Goal: Task Accomplishment & Management: Manage account settings

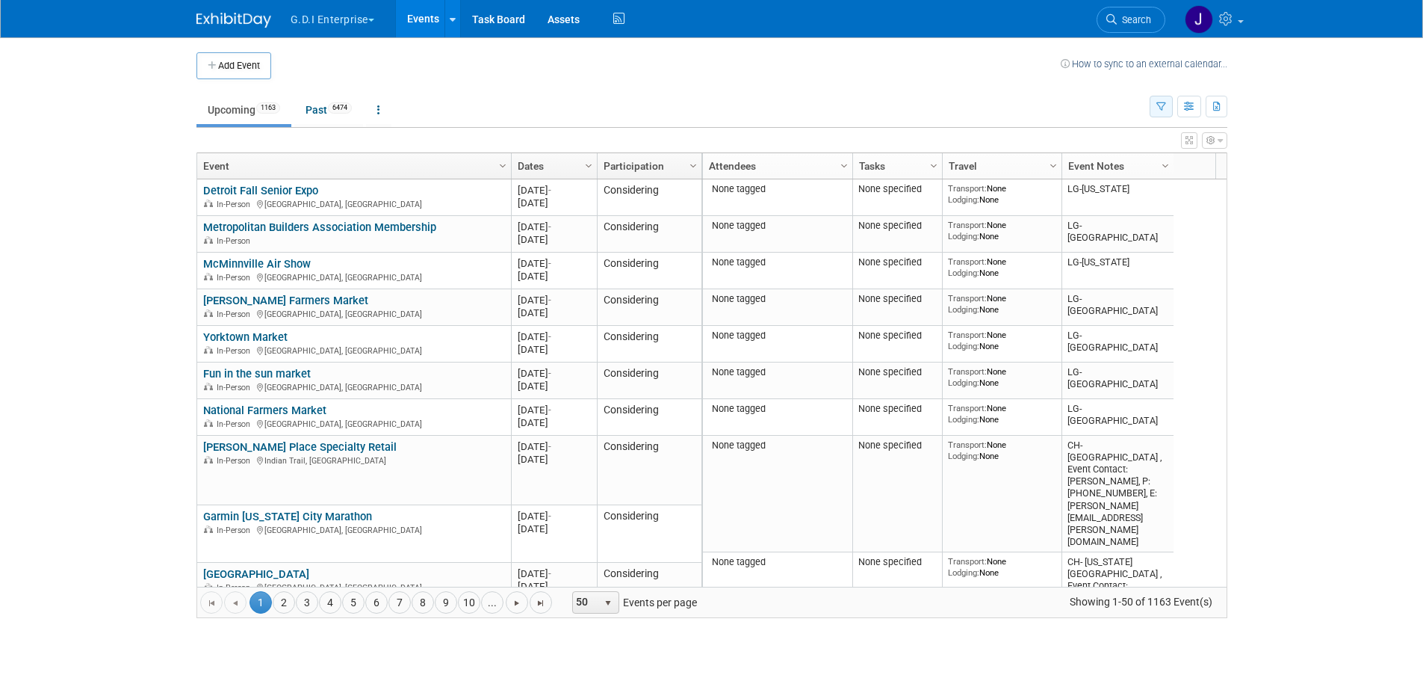
click at [1157, 101] on button "button" at bounding box center [1161, 107] width 23 height 22
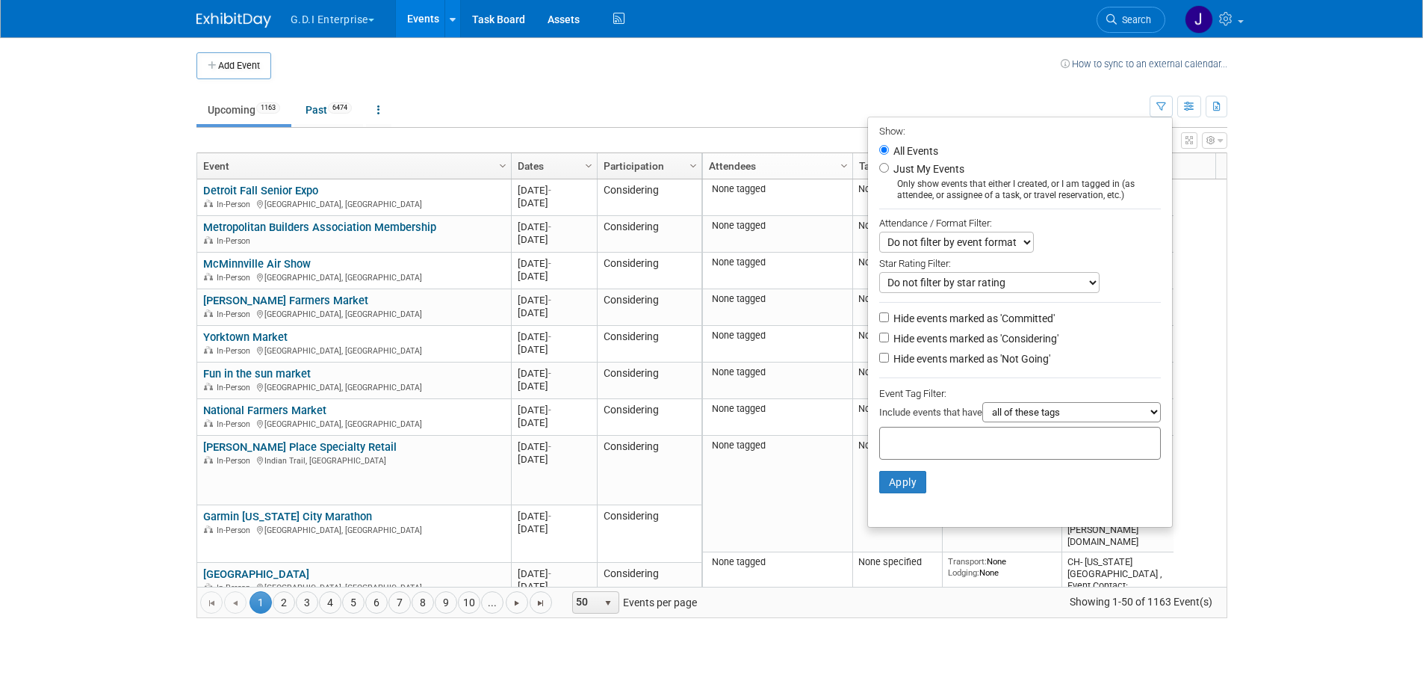
click at [1167, 77] on td "How to sync to an external calendar..." at bounding box center [1144, 65] width 167 height 27
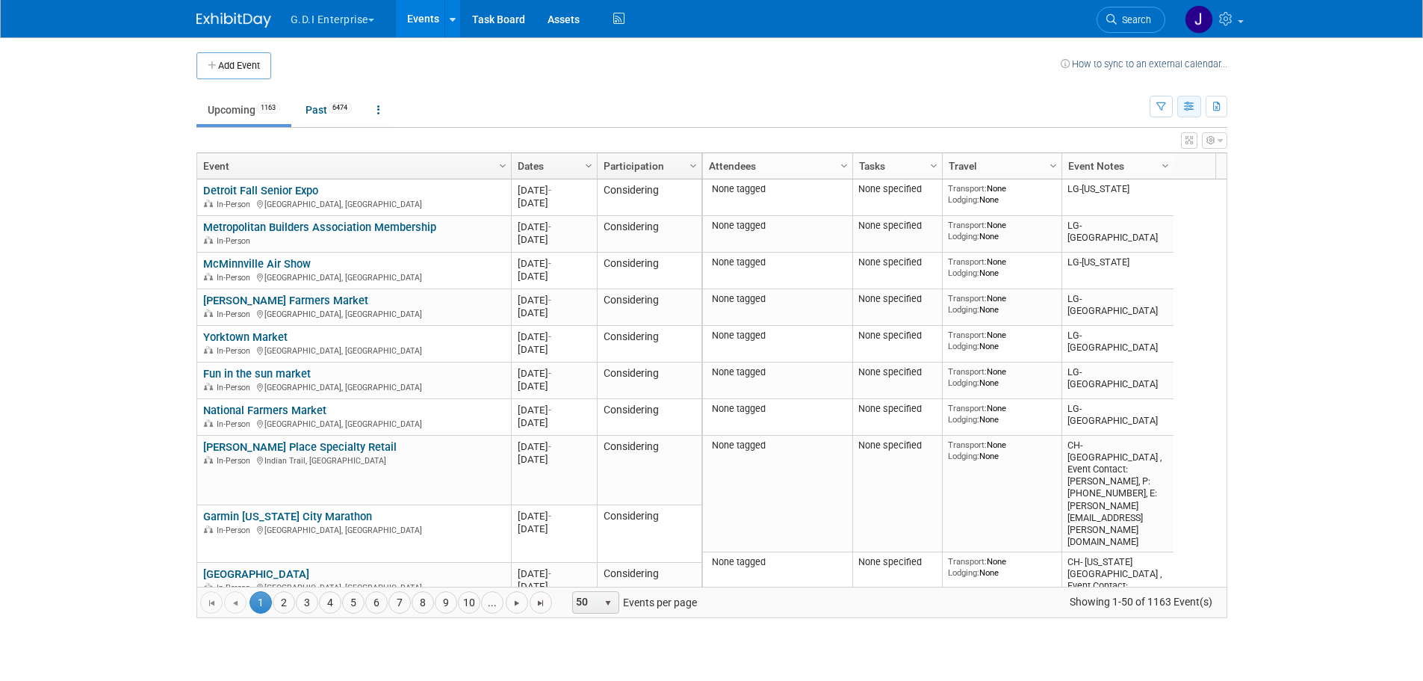
click at [1180, 100] on button "button" at bounding box center [1190, 107] width 24 height 22
click at [1164, 96] on button "button" at bounding box center [1161, 107] width 23 height 22
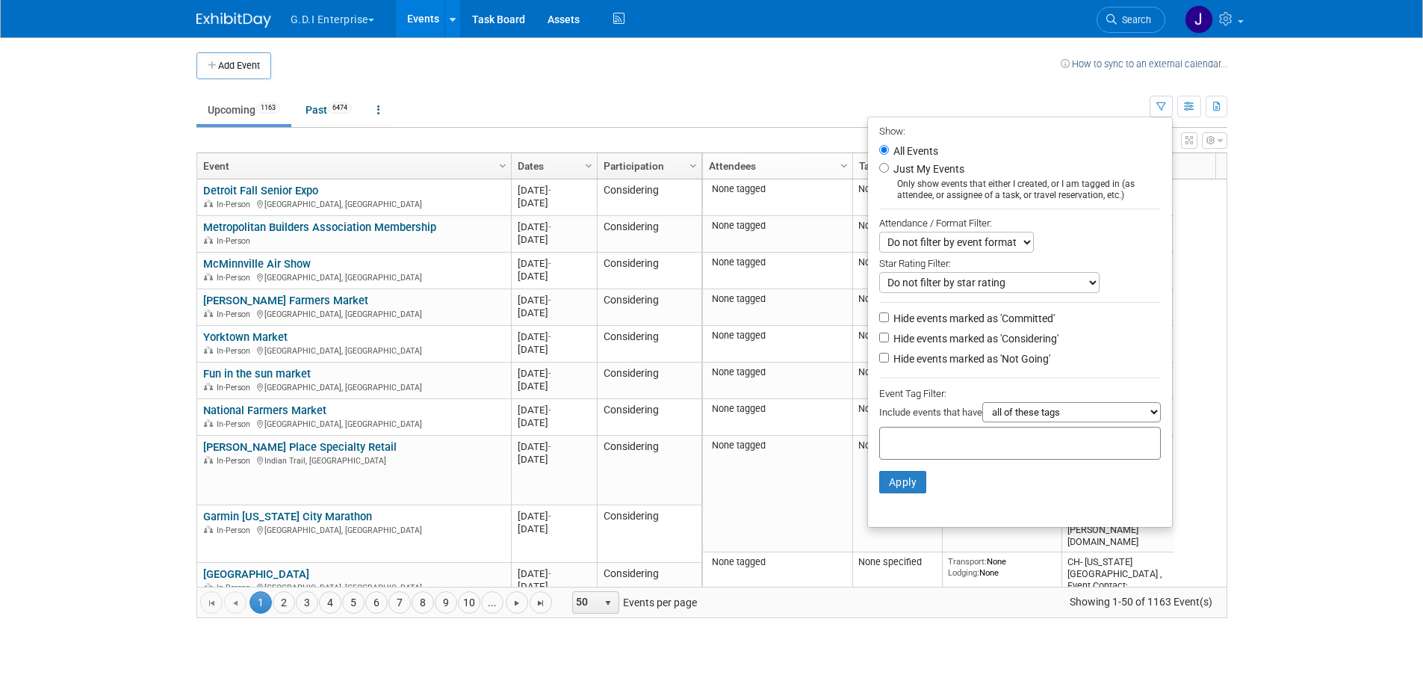
click at [336, 18] on button "G.D.I Enterprise" at bounding box center [341, 16] width 104 height 33
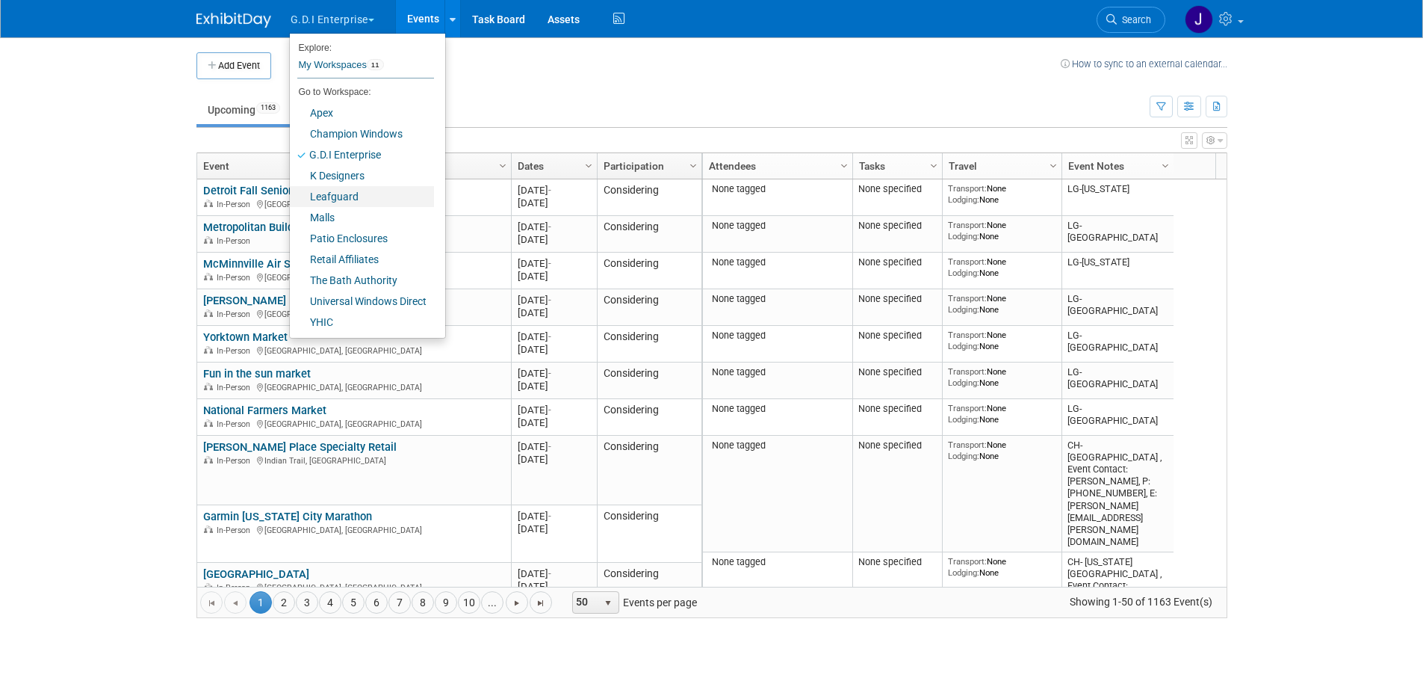
click at [342, 196] on link "Leafguard" at bounding box center [362, 196] width 144 height 21
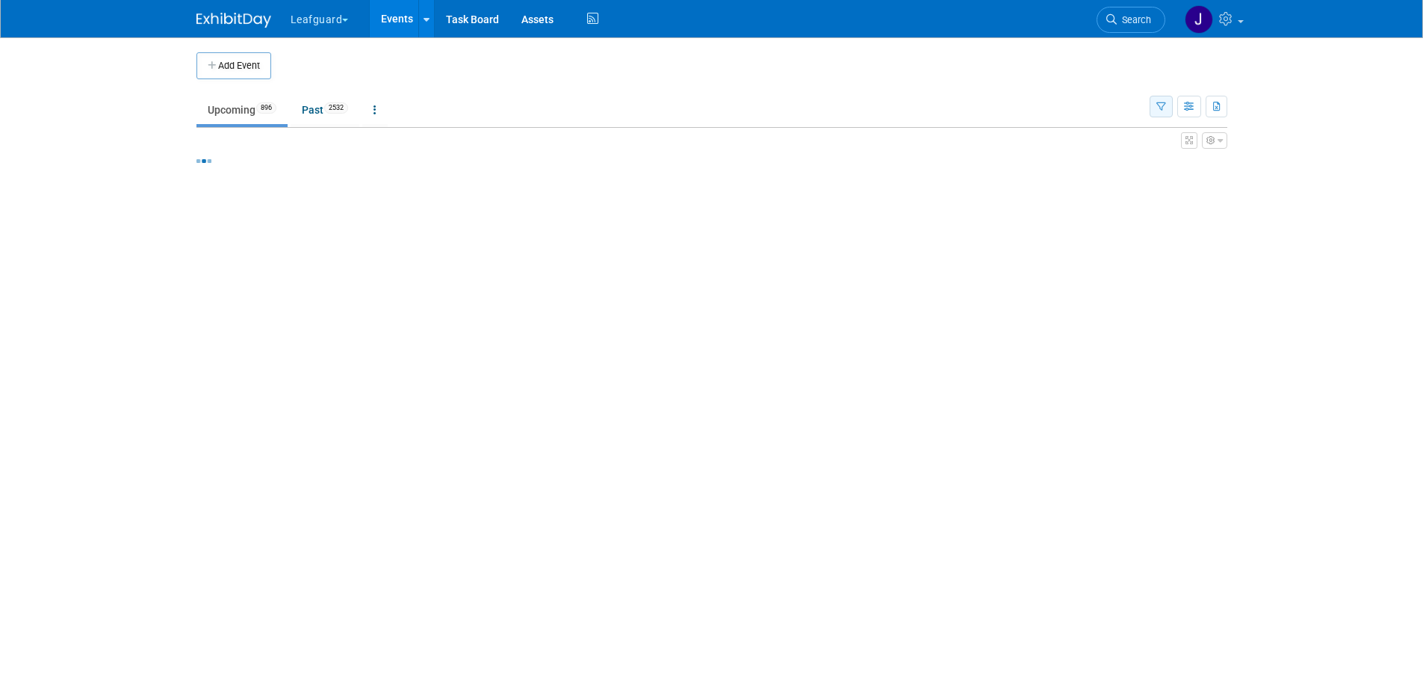
click at [1158, 99] on button "button" at bounding box center [1161, 107] width 23 height 22
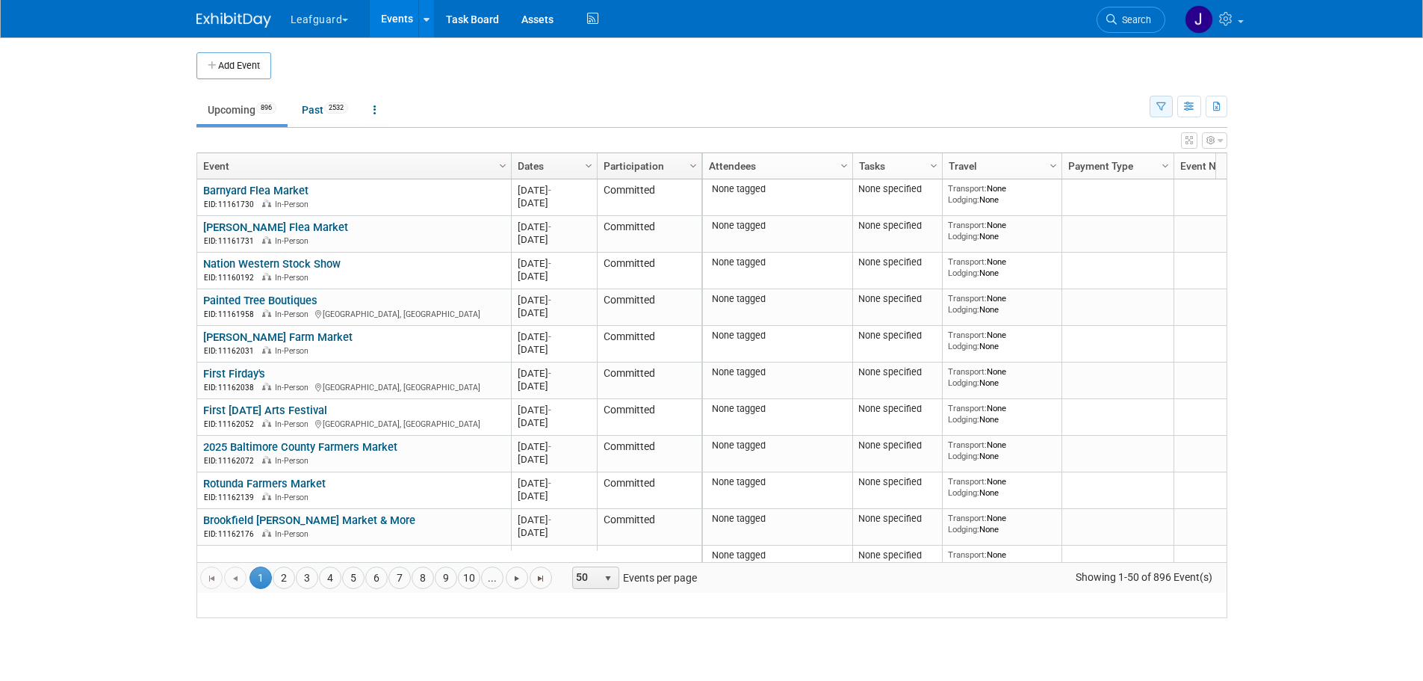
click at [1154, 111] on button "button" at bounding box center [1161, 107] width 23 height 22
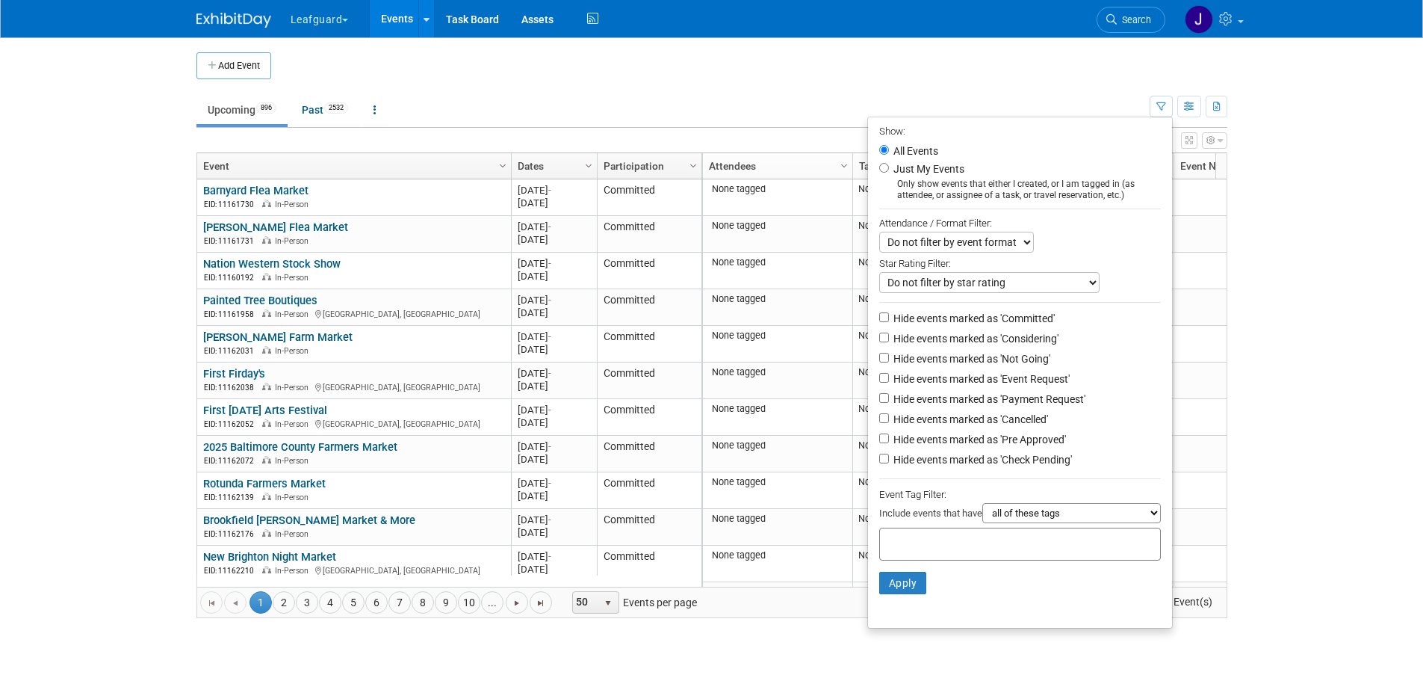
click at [991, 326] on label "Hide events marked as 'Committed'" at bounding box center [973, 318] width 164 height 15
click at [889, 322] on input "Hide events marked as 'Committed'" at bounding box center [884, 317] width 10 height 10
checkbox input "true"
click at [988, 341] on label "Hide events marked as 'Considering'" at bounding box center [975, 338] width 168 height 15
click at [889, 341] on input "Hide events marked as 'Considering'" at bounding box center [884, 338] width 10 height 10
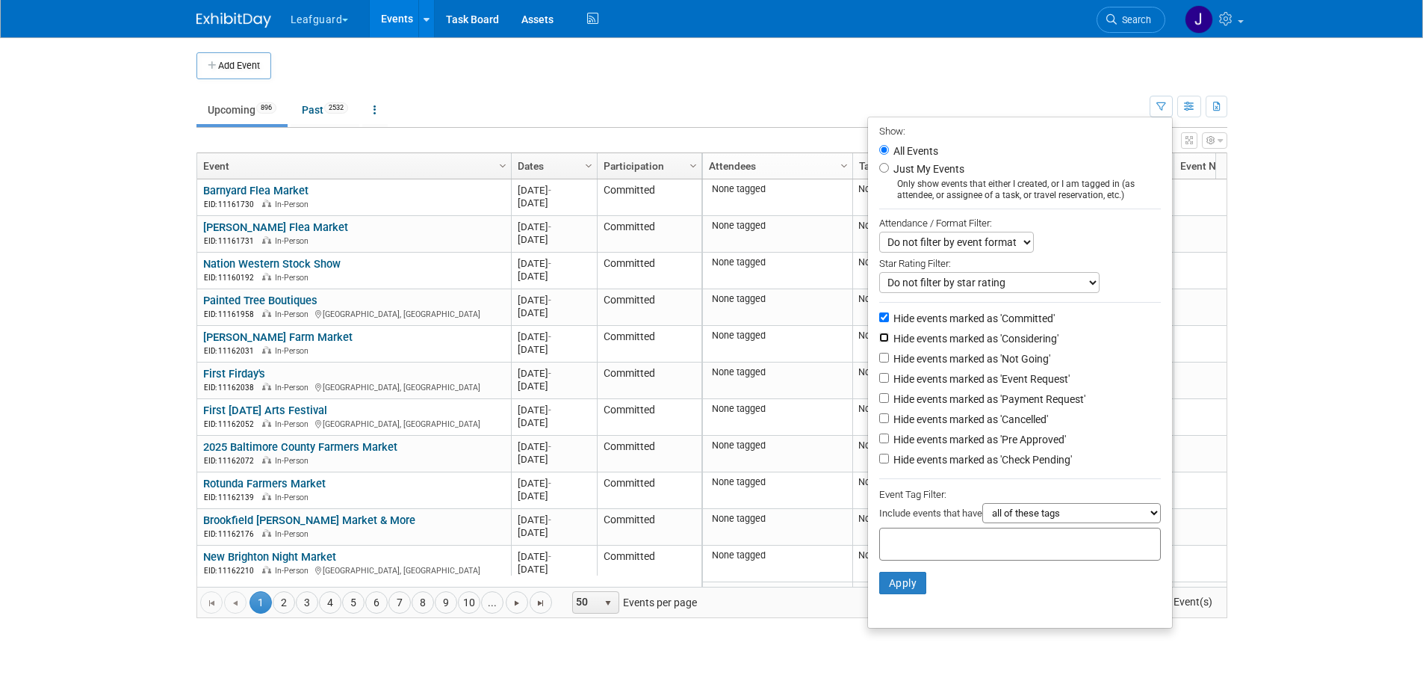
checkbox input "true"
click at [989, 365] on label "Hide events marked as 'Not Going'" at bounding box center [971, 358] width 160 height 15
click at [889, 362] on input "Hide events marked as 'Not Going'" at bounding box center [884, 358] width 10 height 10
checkbox input "true"
click at [993, 386] on label "Hide events marked as 'Event Request'" at bounding box center [980, 378] width 179 height 15
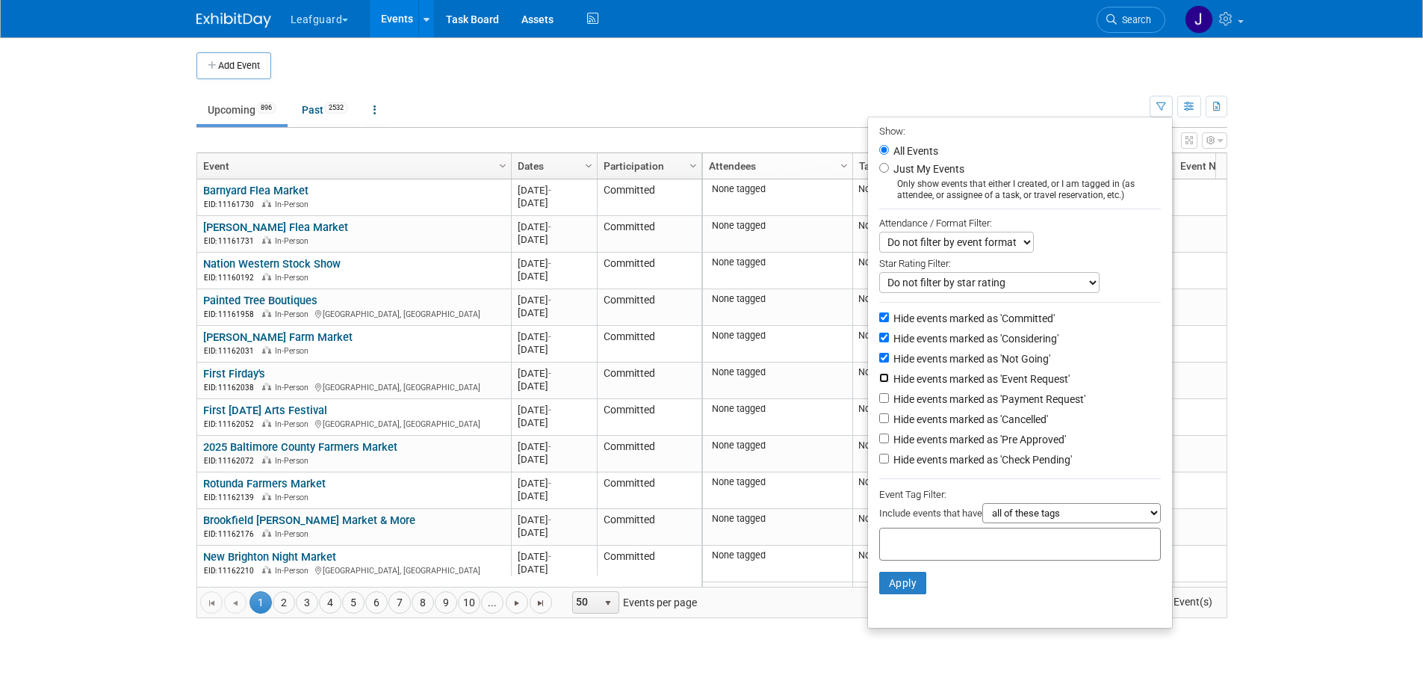
click at [889, 383] on input "Hide events marked as 'Event Request'" at bounding box center [884, 378] width 10 height 10
checkbox input "true"
click at [985, 424] on label "Hide events marked as 'Cancelled'" at bounding box center [970, 419] width 158 height 15
click at [889, 423] on input "Hide events marked as 'Cancelled'" at bounding box center [884, 418] width 10 height 10
checkbox input "true"
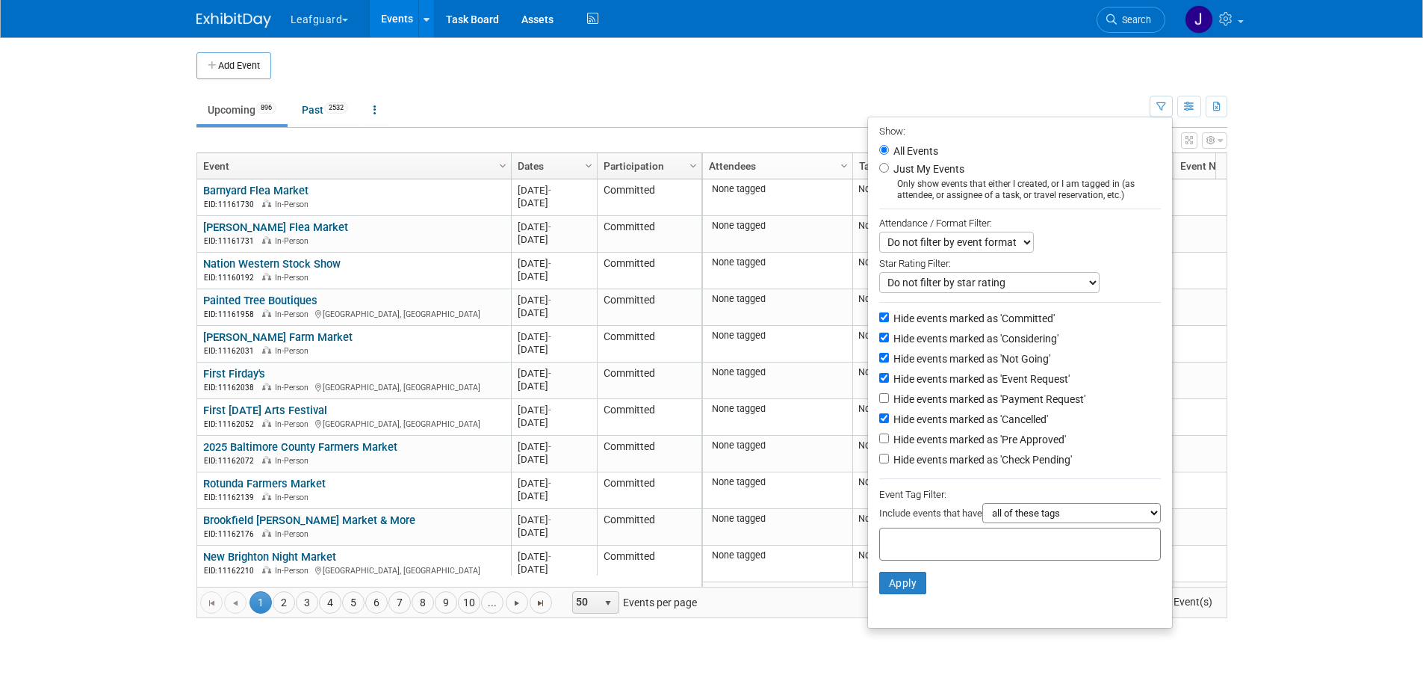
click at [992, 443] on label "Hide events marked as 'Pre Approved'" at bounding box center [979, 439] width 176 height 15
click at [889, 443] on input "Hide events marked as 'Pre Approved'" at bounding box center [884, 438] width 10 height 10
checkbox input "true"
click at [995, 466] on label "Hide events marked as 'Check Pending'" at bounding box center [982, 459] width 182 height 15
click at [889, 463] on input "Hide events marked as 'Check Pending'" at bounding box center [884, 459] width 10 height 10
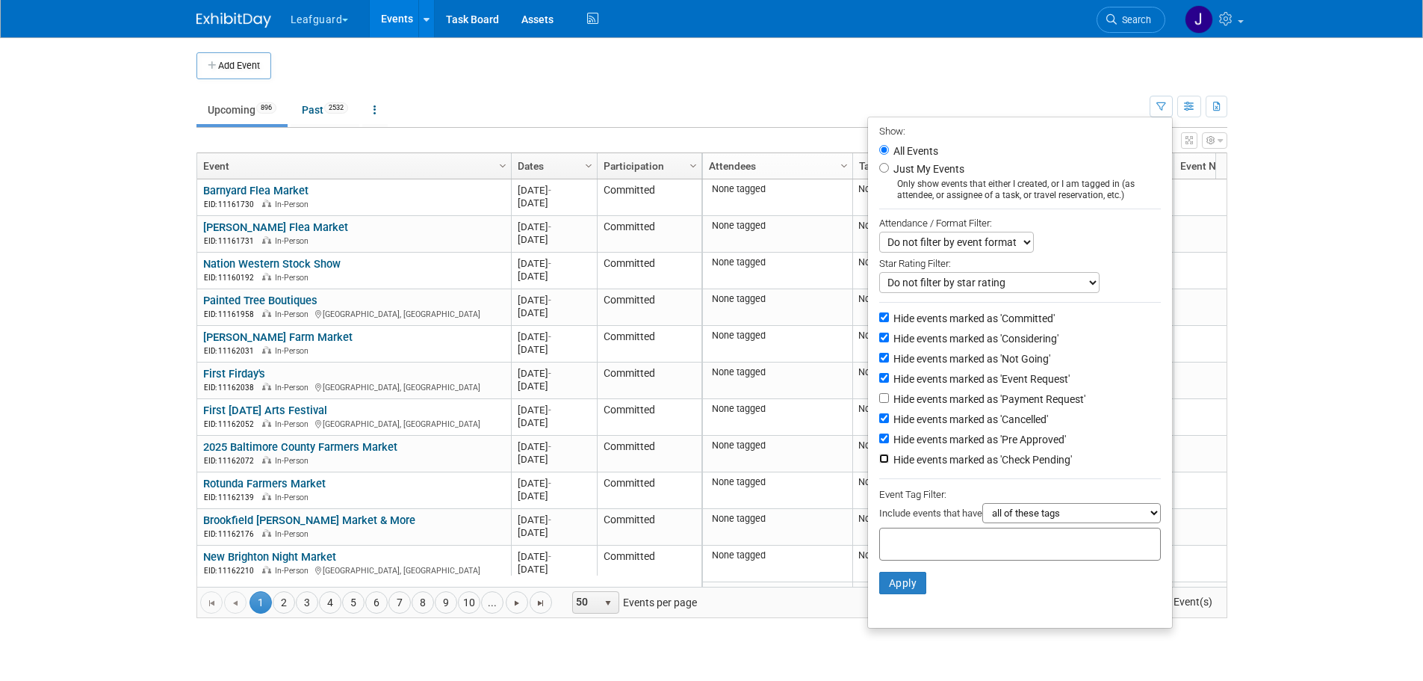
checkbox input "true"
click at [997, 399] on label "Hide events marked as 'Payment Request'" at bounding box center [988, 399] width 195 height 15
click at [889, 399] on input "Hide events marked as 'Payment Request'" at bounding box center [884, 398] width 10 height 10
checkbox input "true"
click at [989, 460] on li "Hide events marked as 'Check Pending'" at bounding box center [1020, 461] width 304 height 20
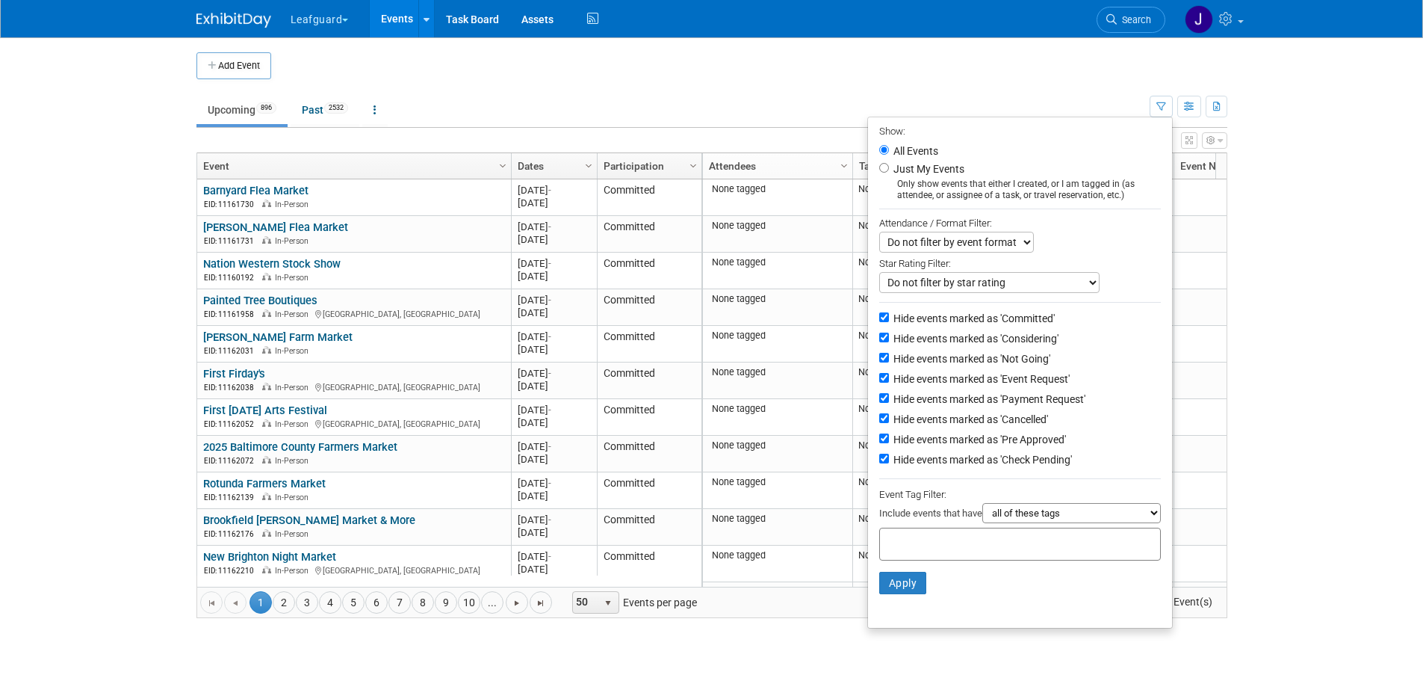
click at [983, 467] on label "Hide events marked as 'Check Pending'" at bounding box center [982, 459] width 182 height 15
click at [889, 463] on input "Hide events marked as 'Check Pending'" at bounding box center [884, 459] width 10 height 10
checkbox input "false"
click at [915, 589] on button "Apply" at bounding box center [903, 583] width 48 height 22
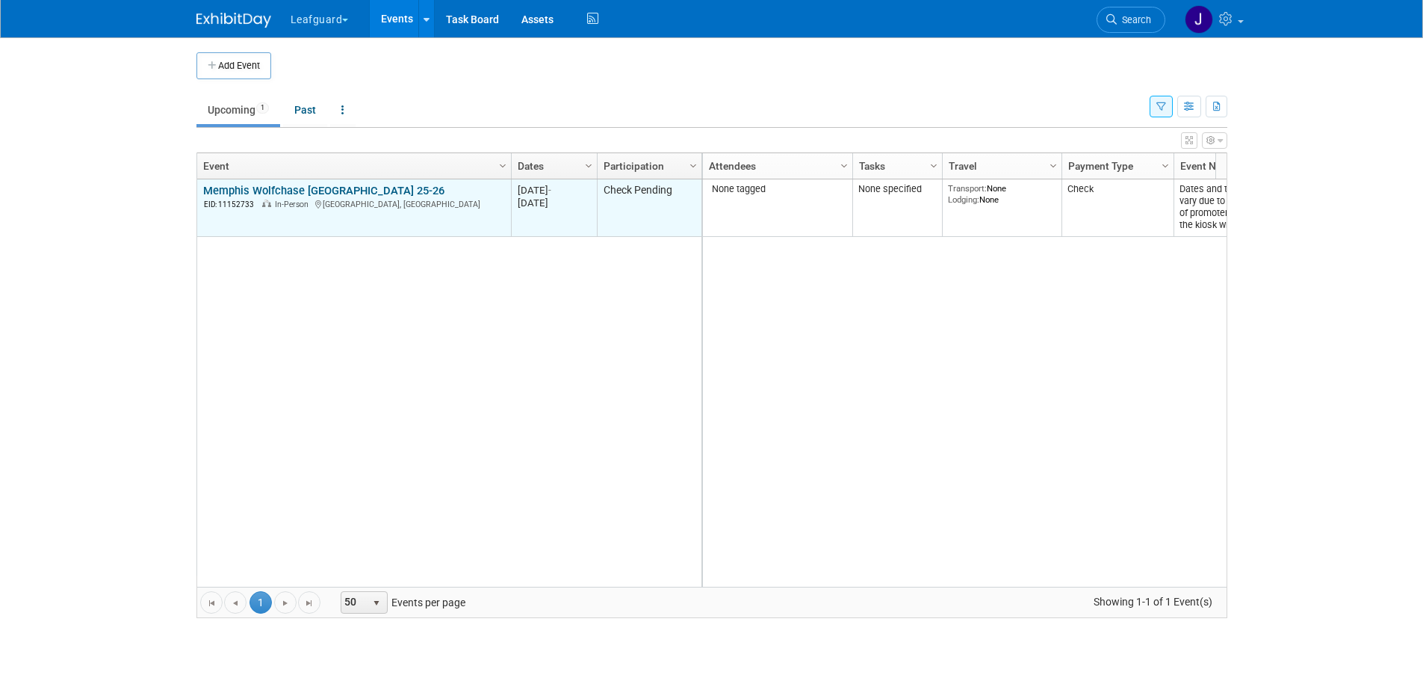
click at [311, 190] on link "Memphis Wolfchase [GEOGRAPHIC_DATA] 25-26" at bounding box center [323, 190] width 241 height 13
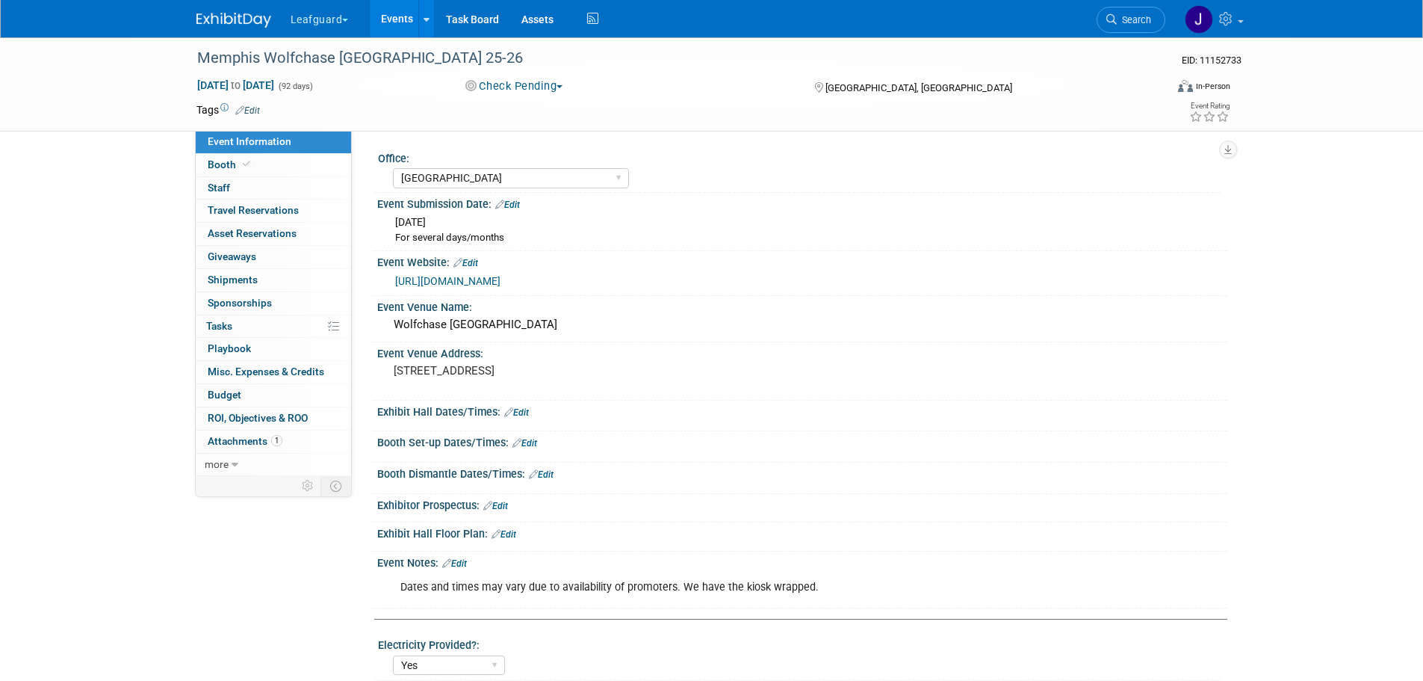
select select "[GEOGRAPHIC_DATA]"
select select "Yes"
select select "Check"
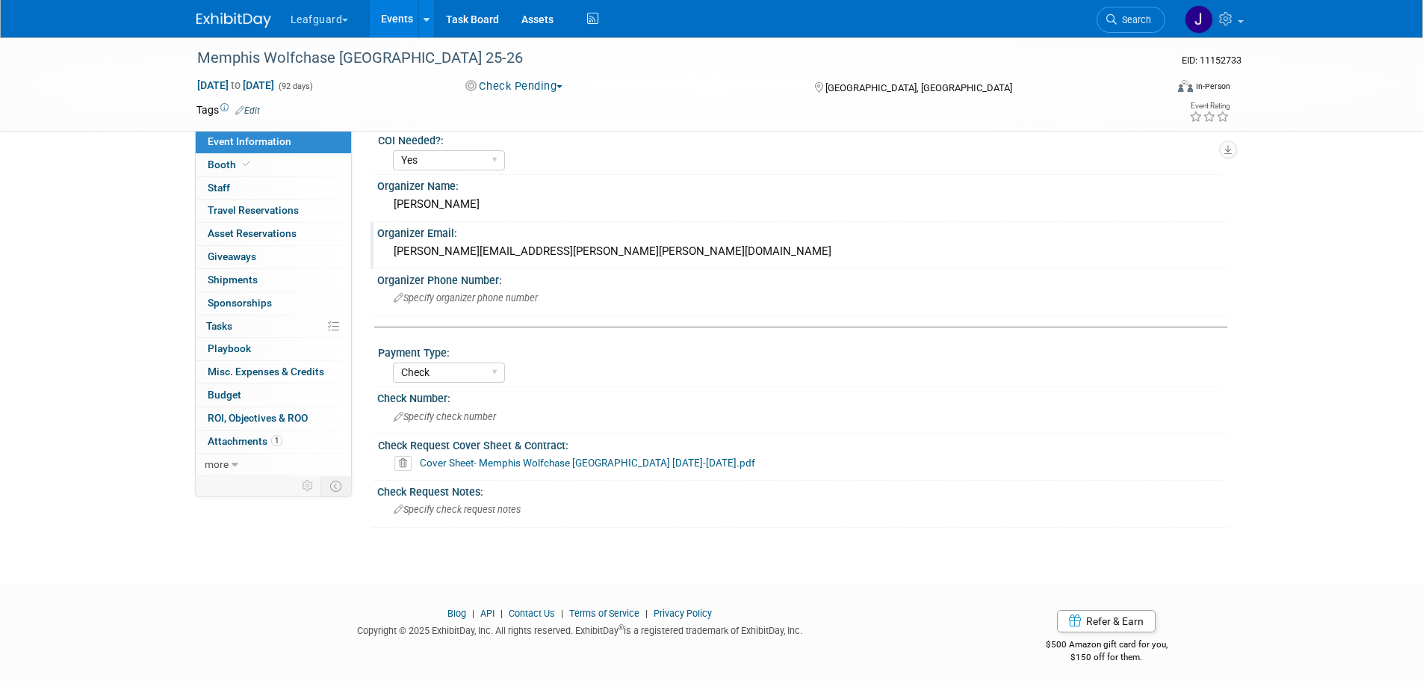
scroll to position [558, 0]
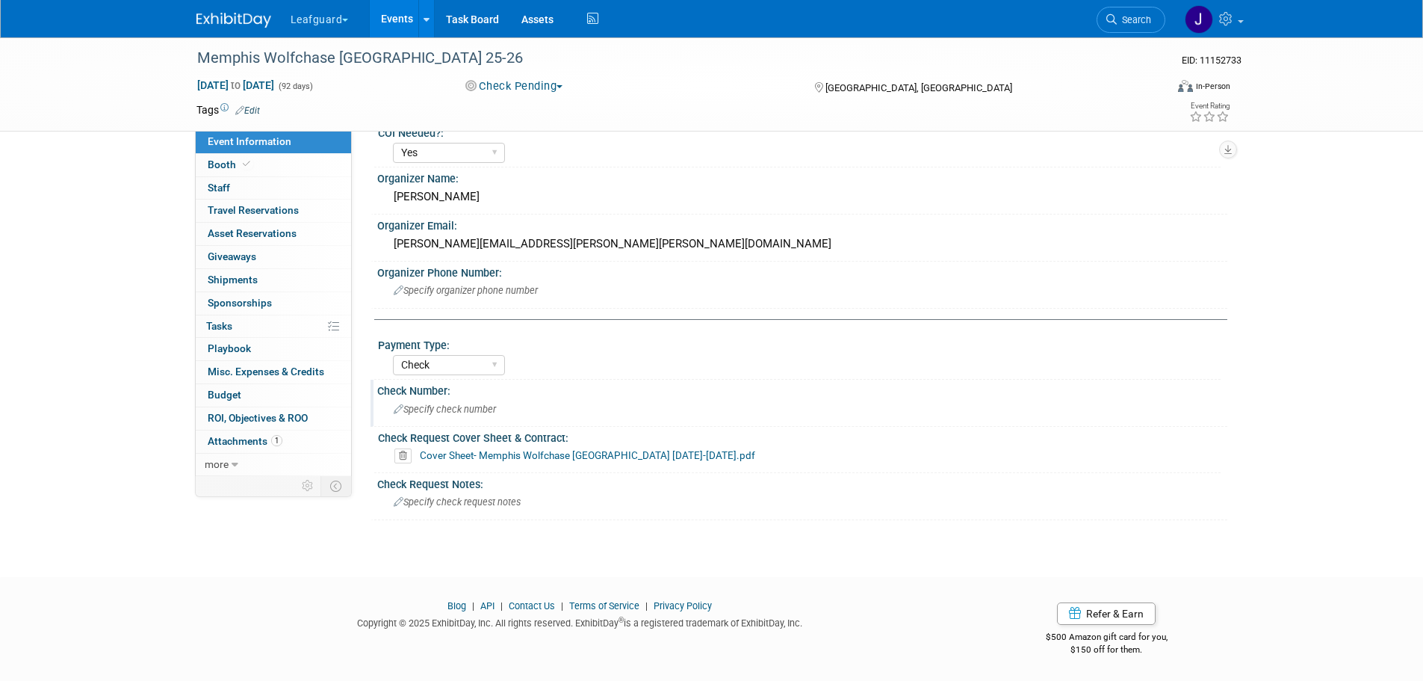
click at [414, 405] on span "Specify check number" at bounding box center [445, 408] width 102 height 11
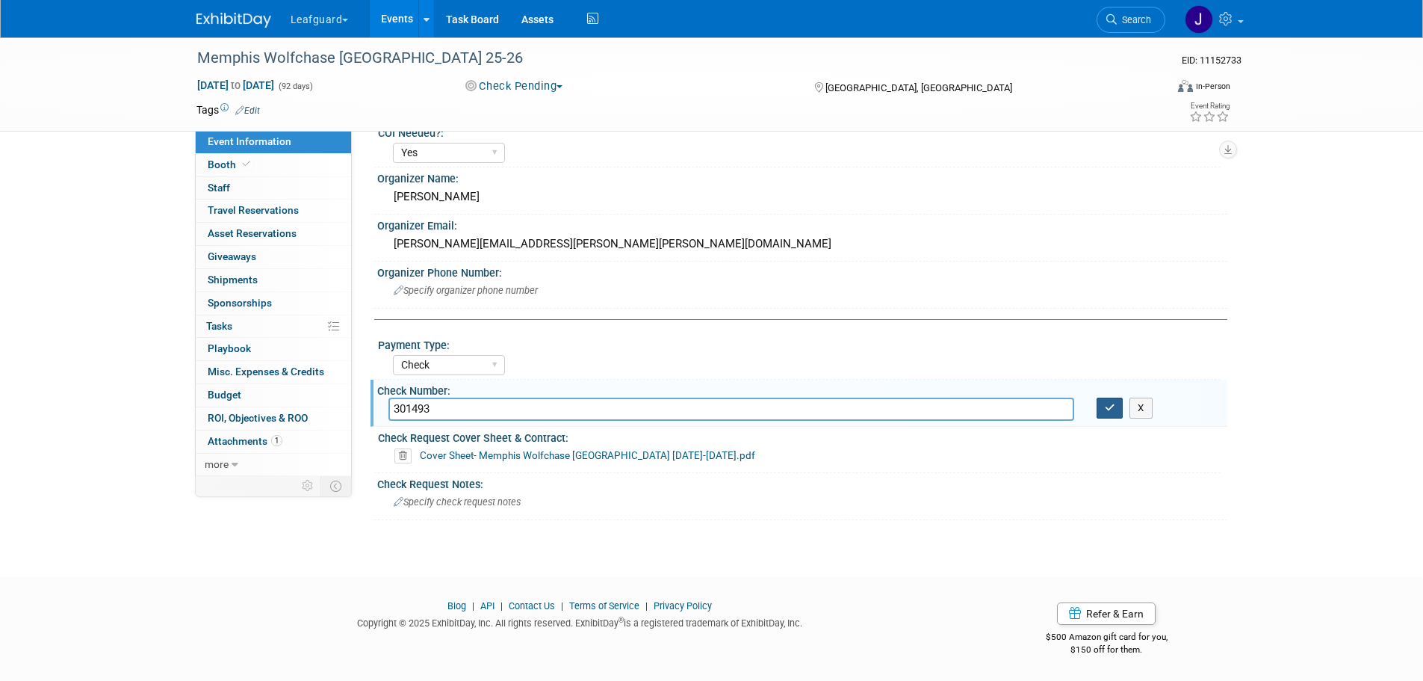
type input "301493"
drag, startPoint x: 1106, startPoint y: 404, endPoint x: 1091, endPoint y: 402, distance: 15.1
click at [1107, 403] on icon "button" at bounding box center [1110, 408] width 10 height 10
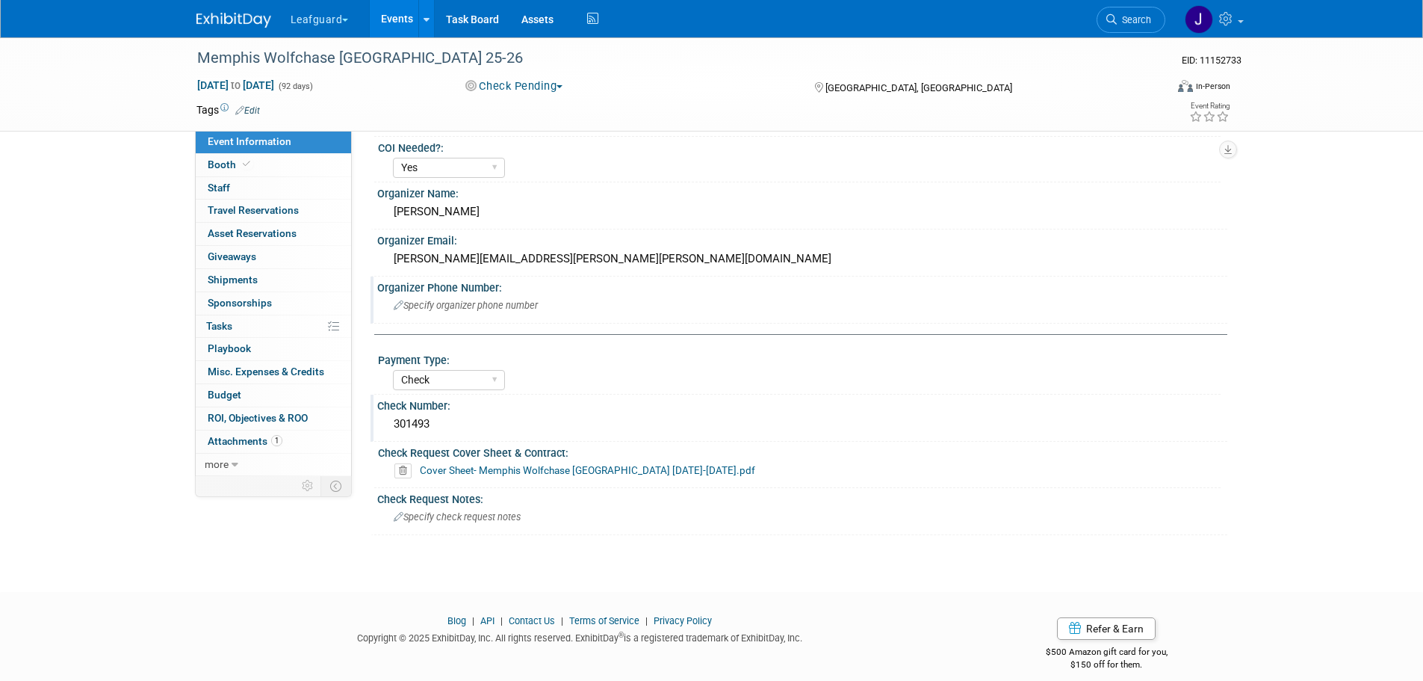
scroll to position [548, 0]
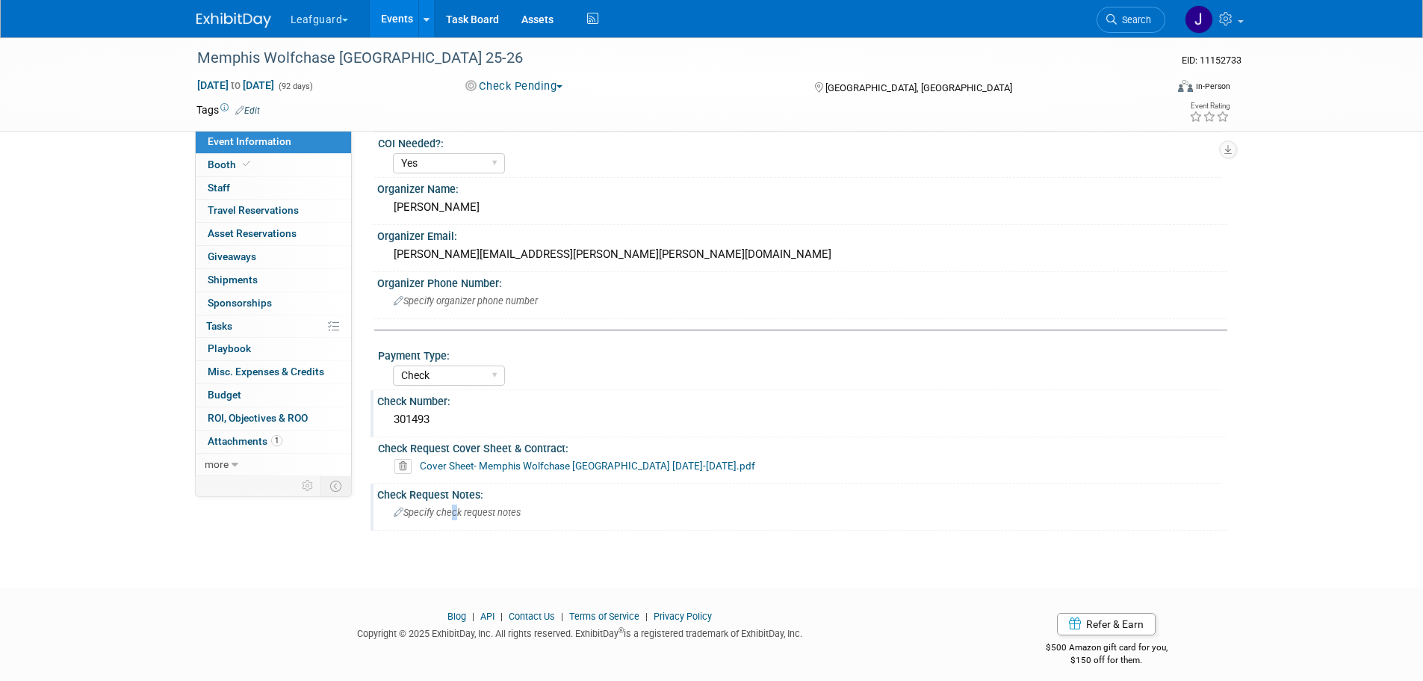
click at [451, 514] on span "Specify check request notes" at bounding box center [457, 512] width 127 height 11
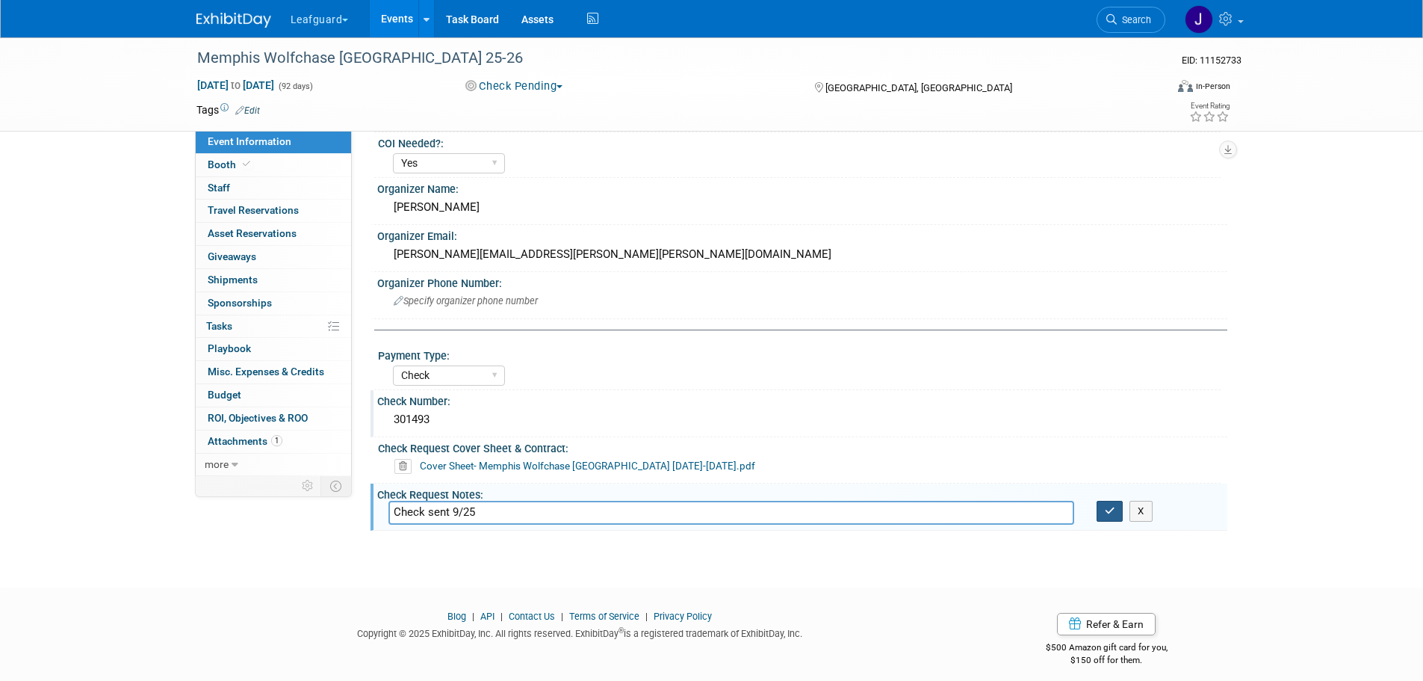
type input "Check sent 9/25"
click at [1109, 512] on icon "button" at bounding box center [1110, 511] width 10 height 10
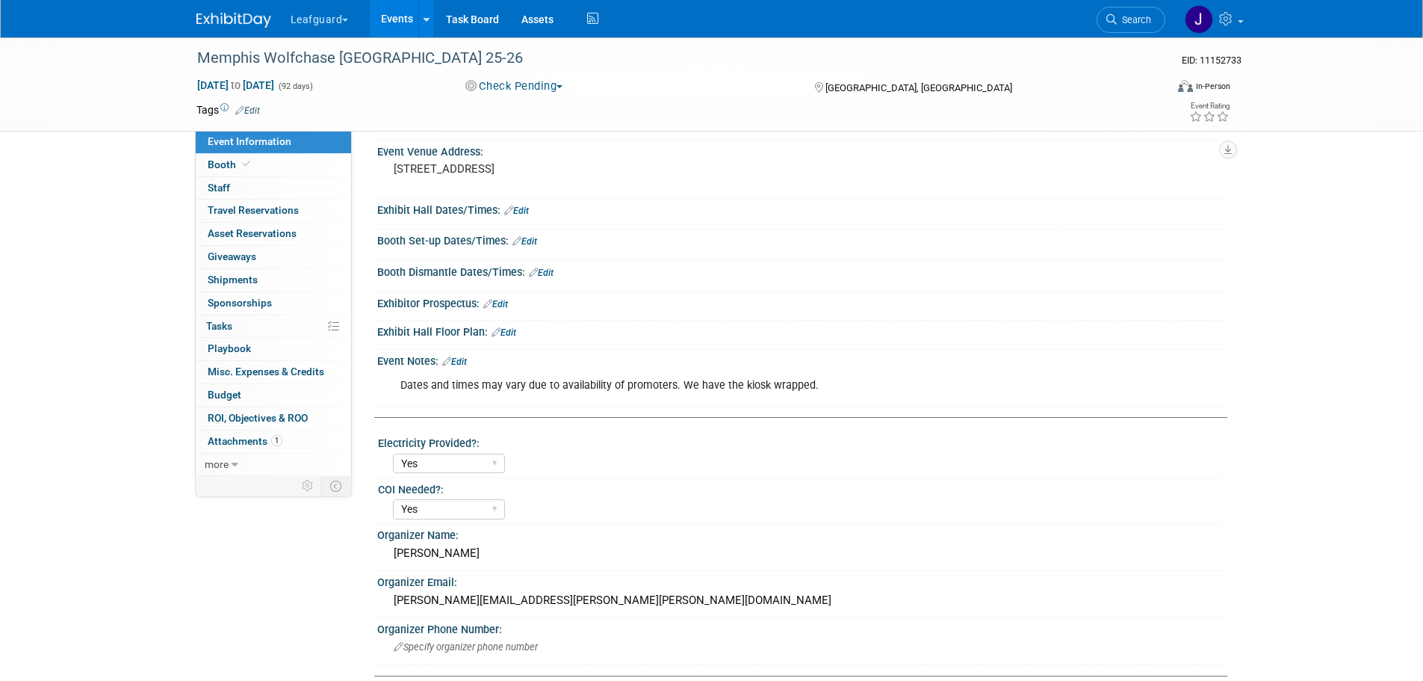
scroll to position [200, 0]
click at [548, 78] on button "Check Pending" at bounding box center [514, 86] width 108 height 16
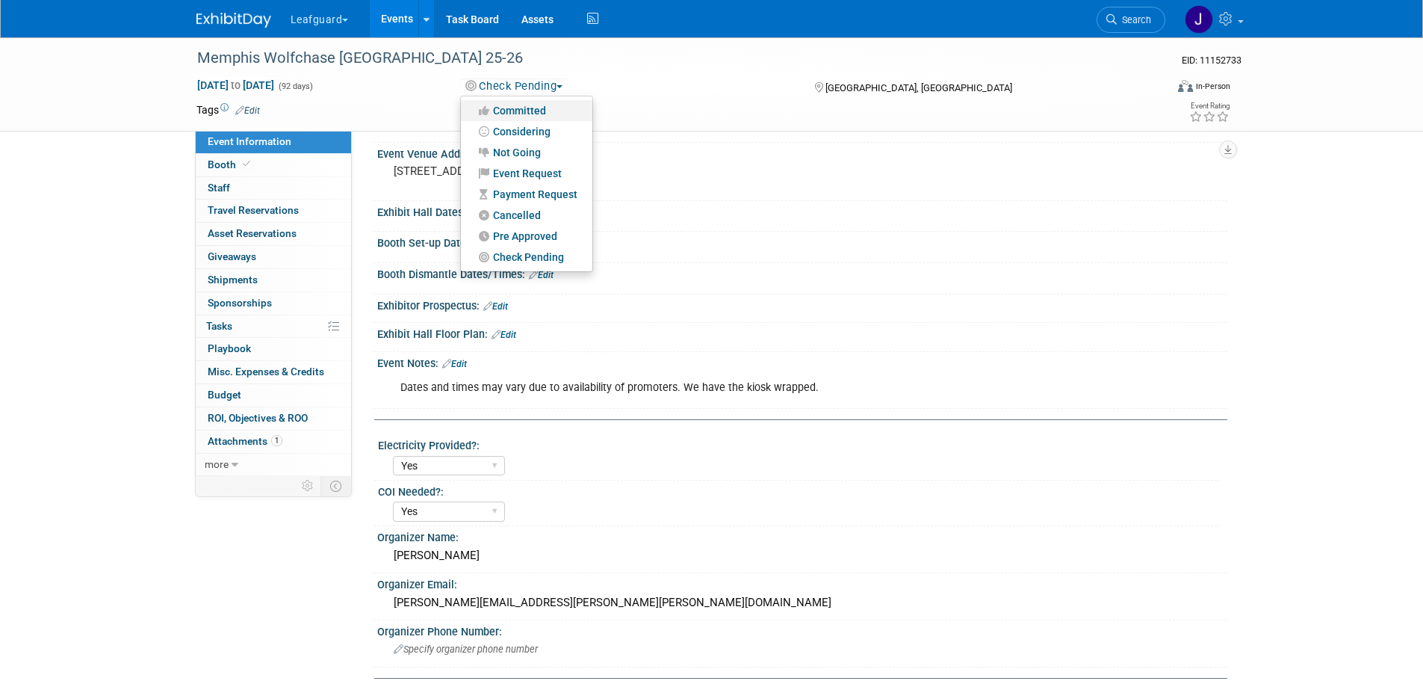
click at [530, 113] on link "Committed" at bounding box center [527, 110] width 132 height 21
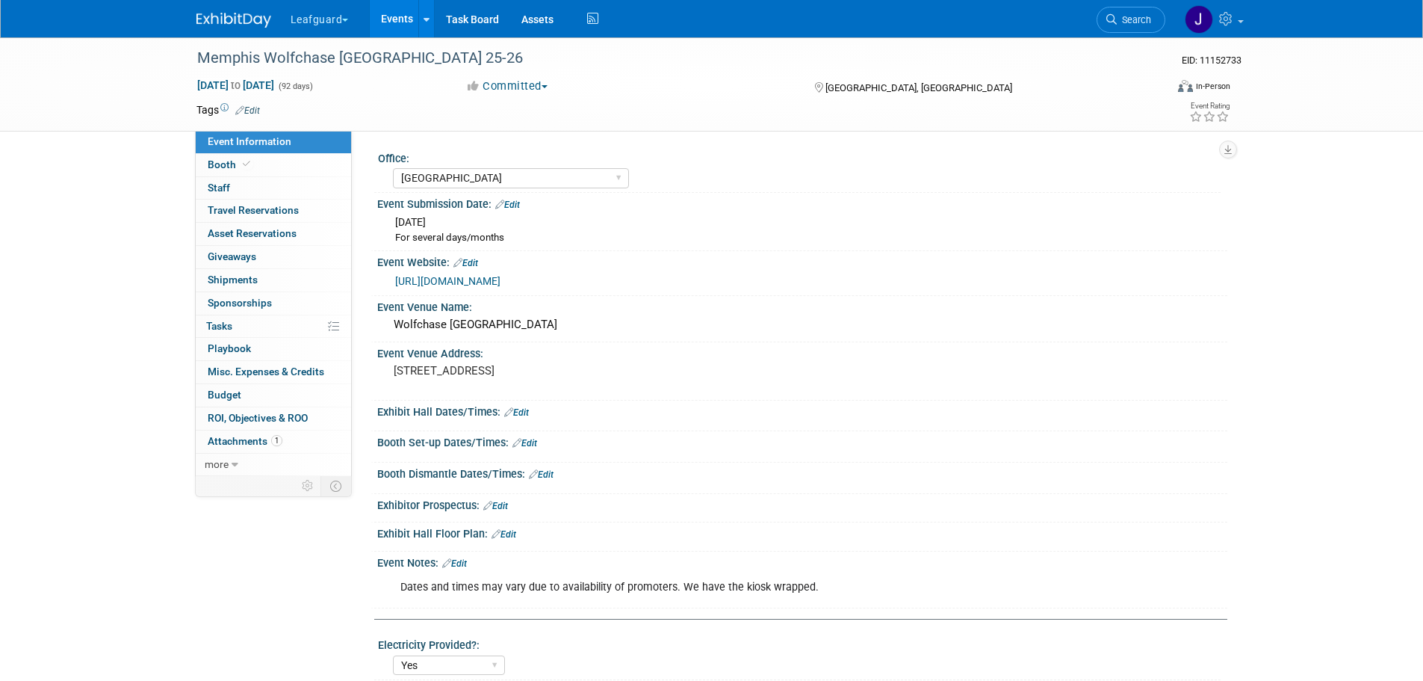
click at [251, 31] on div "Leafguard Explore: My Workspaces 11 Go to Workspace: Apex Champion Windows G.D.…" at bounding box center [712, 18] width 1031 height 37
click at [250, 22] on img at bounding box center [234, 20] width 75 height 15
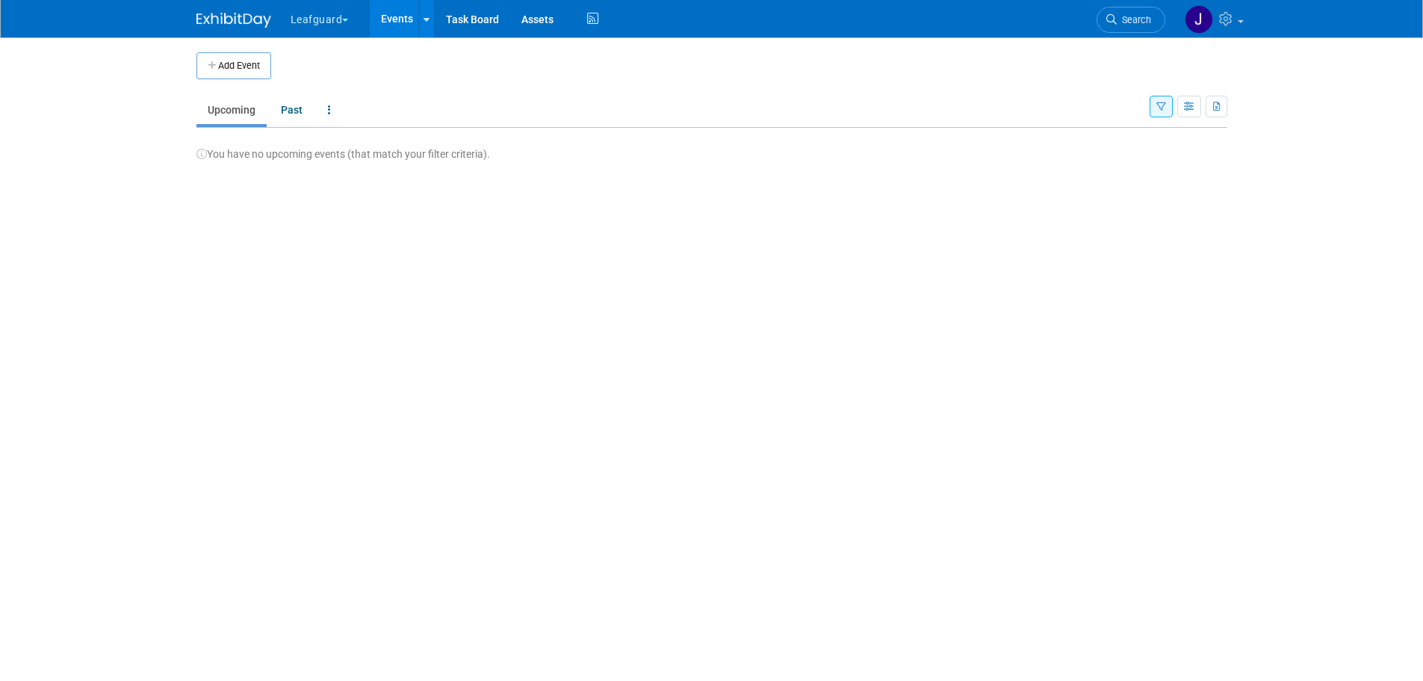
click at [1167, 101] on button "button" at bounding box center [1161, 107] width 23 height 22
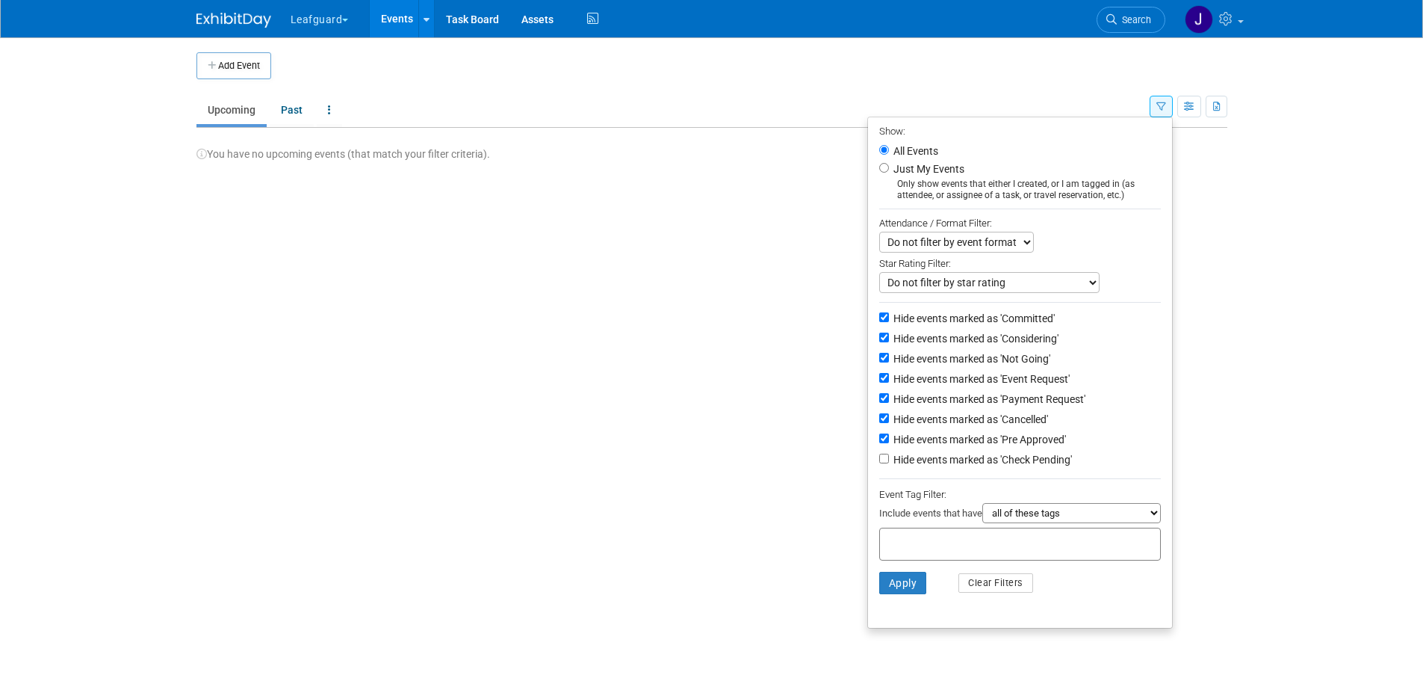
click at [989, 403] on label "Hide events marked as 'Payment Request'" at bounding box center [988, 399] width 195 height 15
click at [889, 403] on input "Hide events marked as 'Payment Request'" at bounding box center [884, 398] width 10 height 10
checkbox input "false"
click at [992, 386] on label "Hide events marked as 'Event Request'" at bounding box center [980, 378] width 179 height 15
click at [889, 383] on input "Hide events marked as 'Event Request'" at bounding box center [884, 378] width 10 height 10
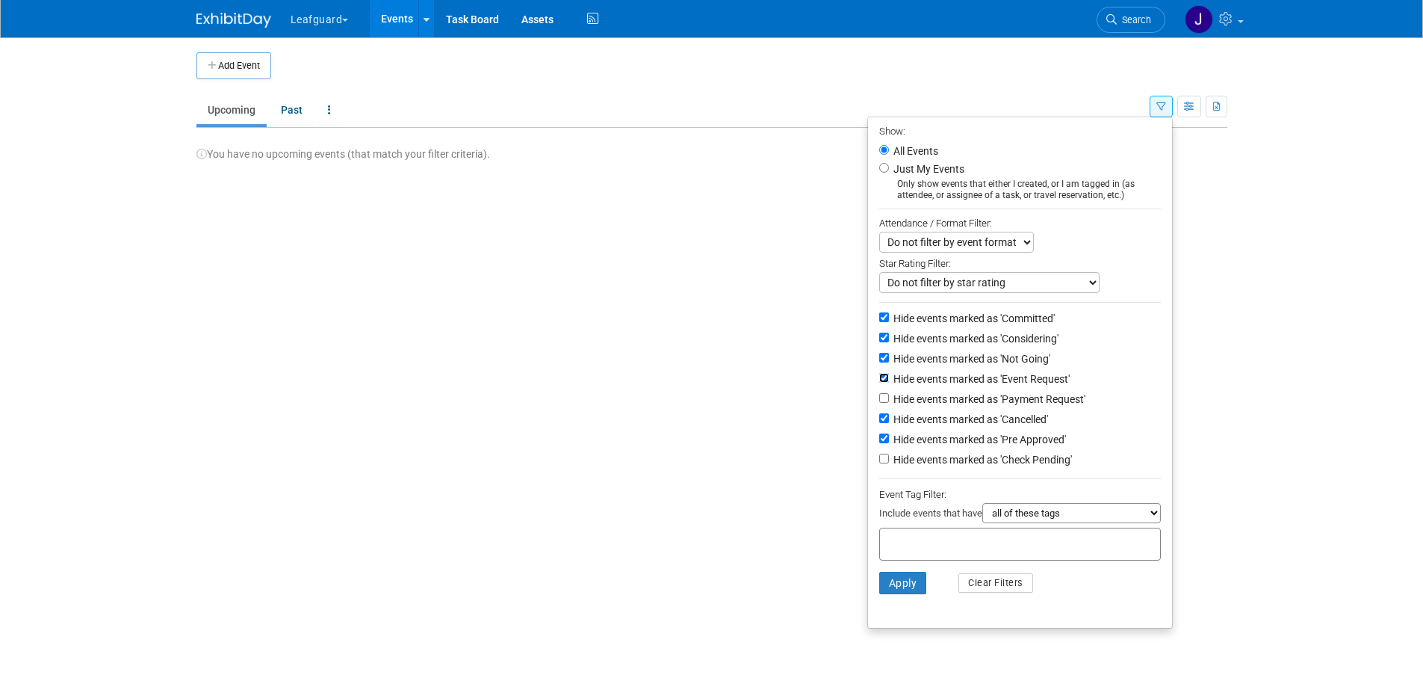
checkbox input "false"
click at [988, 447] on label "Hide events marked as 'Pre Approved'" at bounding box center [979, 439] width 176 height 15
click at [889, 443] on input "Hide events marked as 'Pre Approved'" at bounding box center [884, 438] width 10 height 10
checkbox input "false"
click at [899, 591] on button "Apply" at bounding box center [903, 583] width 48 height 22
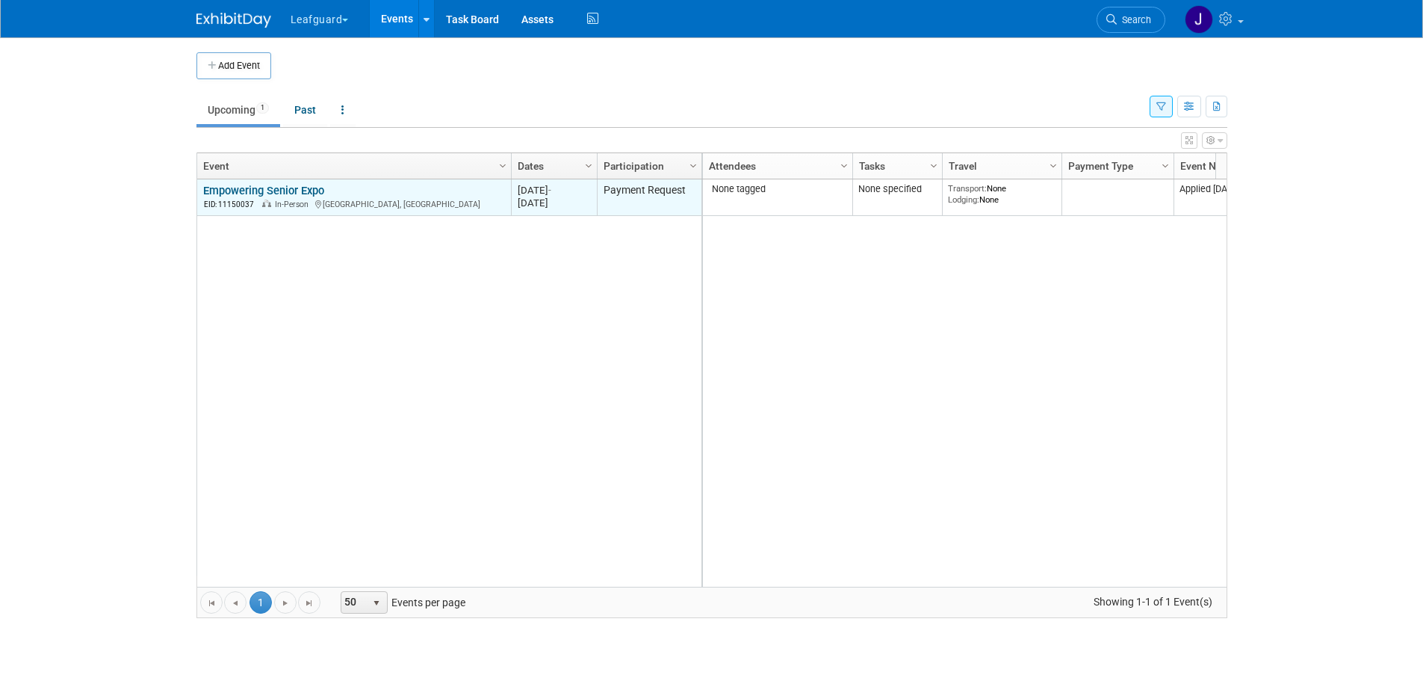
click at [302, 187] on link "Empowering Senior Expo" at bounding box center [263, 190] width 121 height 13
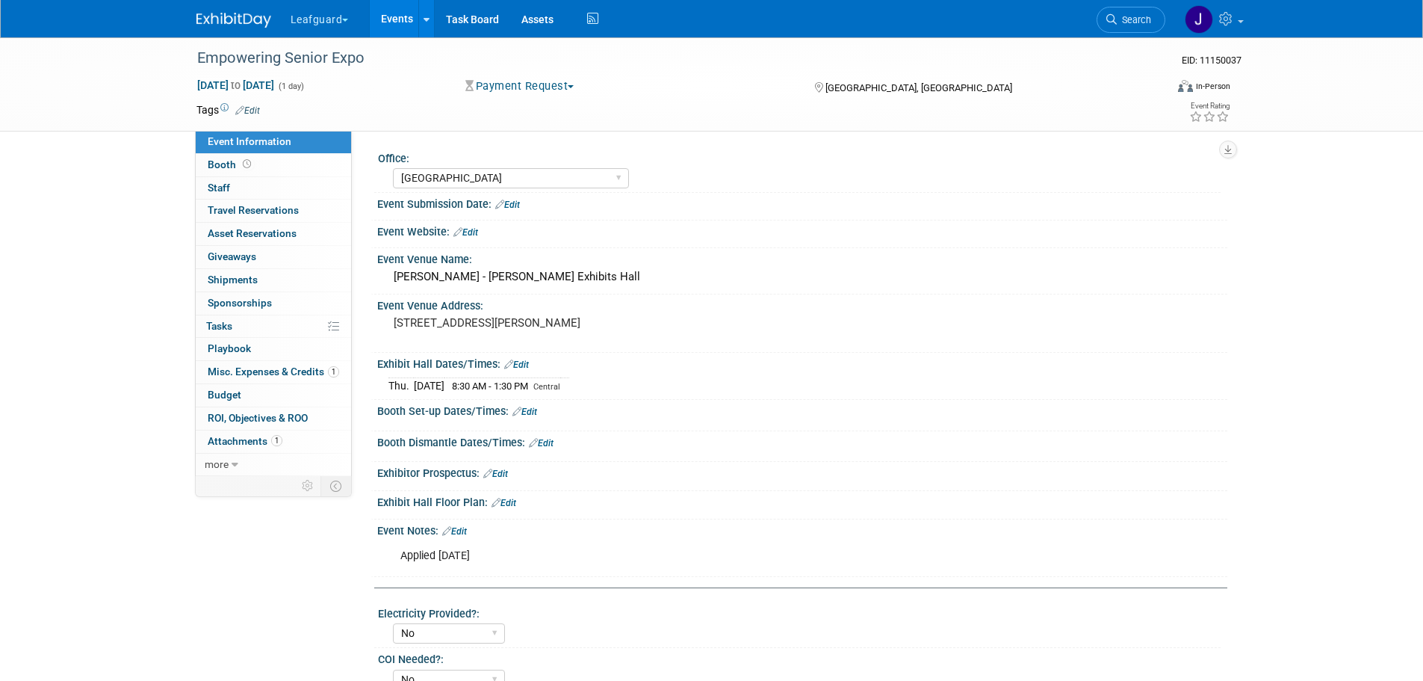
select select "[GEOGRAPHIC_DATA]"
select select "No"
click at [259, 440] on span "Attachments 1" at bounding box center [245, 441] width 75 height 12
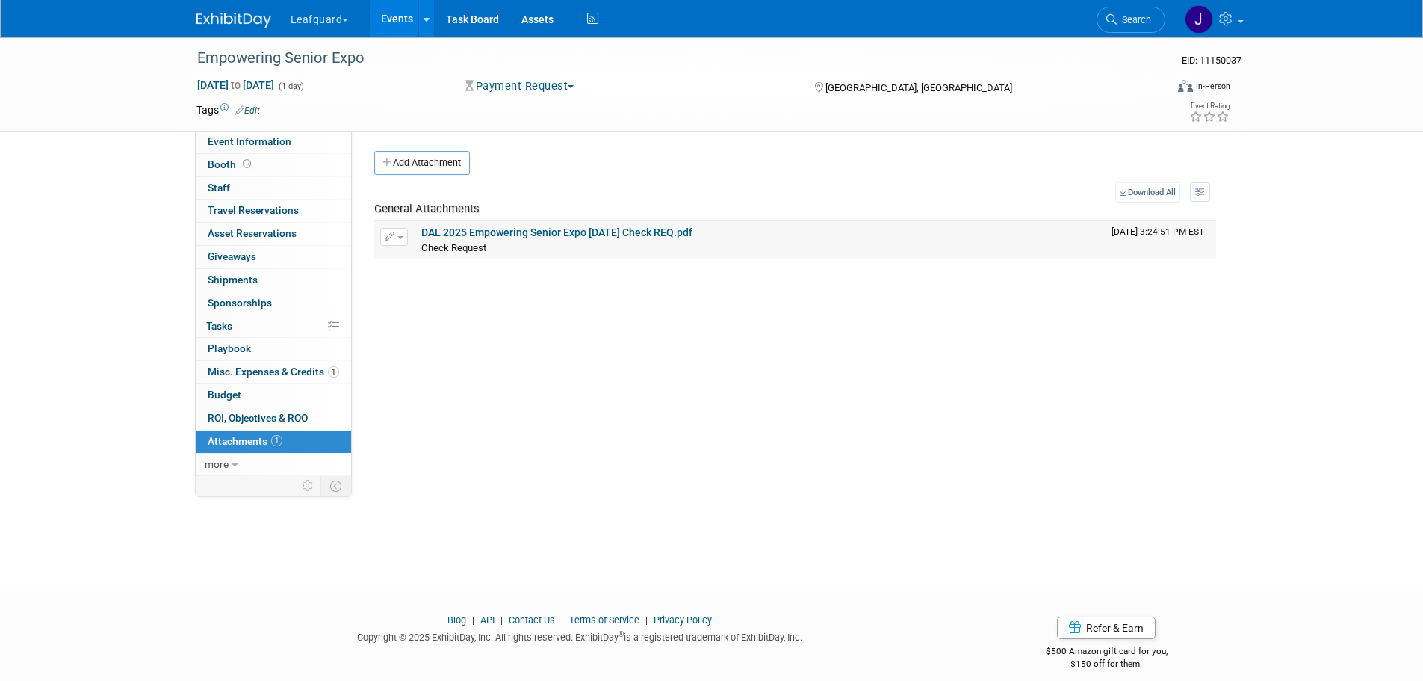
click at [634, 232] on link "DAL 2025 Empowering Senior Expo [DATE] Check REQ.pdf" at bounding box center [556, 232] width 271 height 12
click at [253, 141] on span "Event Information" at bounding box center [250, 141] width 84 height 12
select select "[GEOGRAPHIC_DATA]"
select select "No"
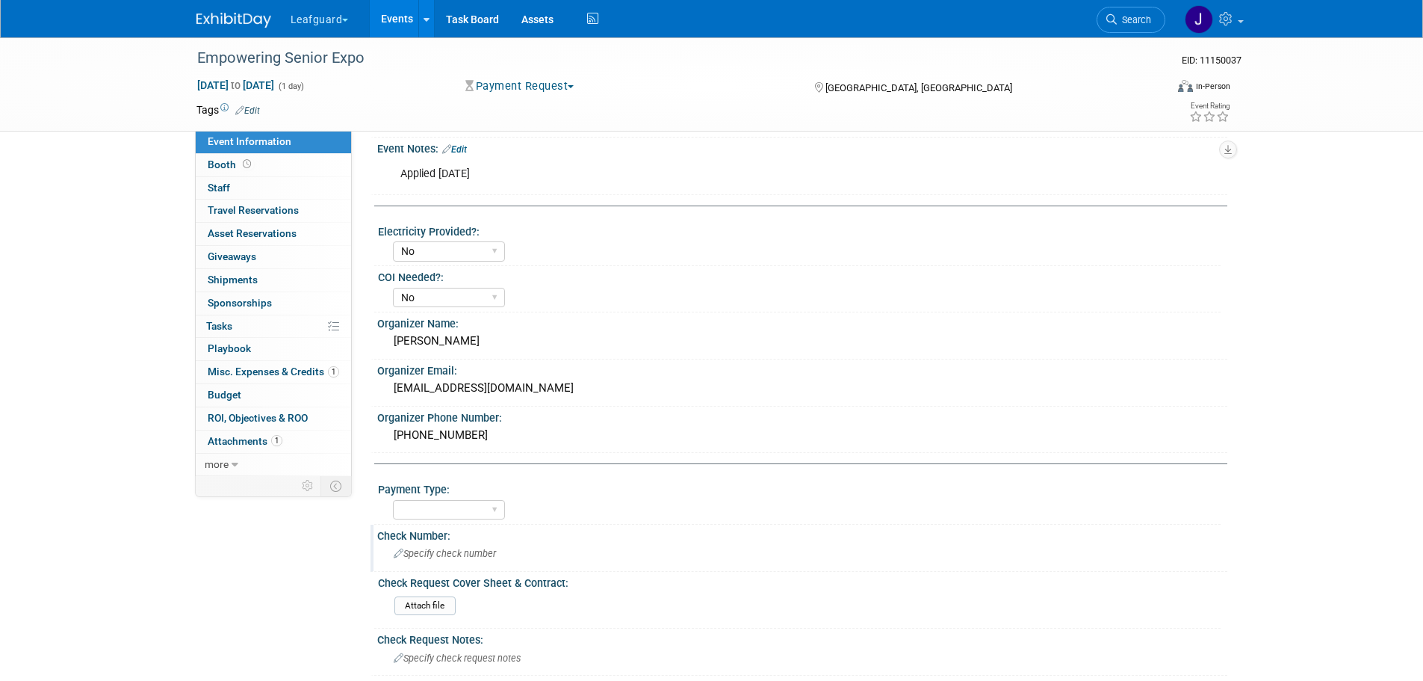
scroll to position [537, 0]
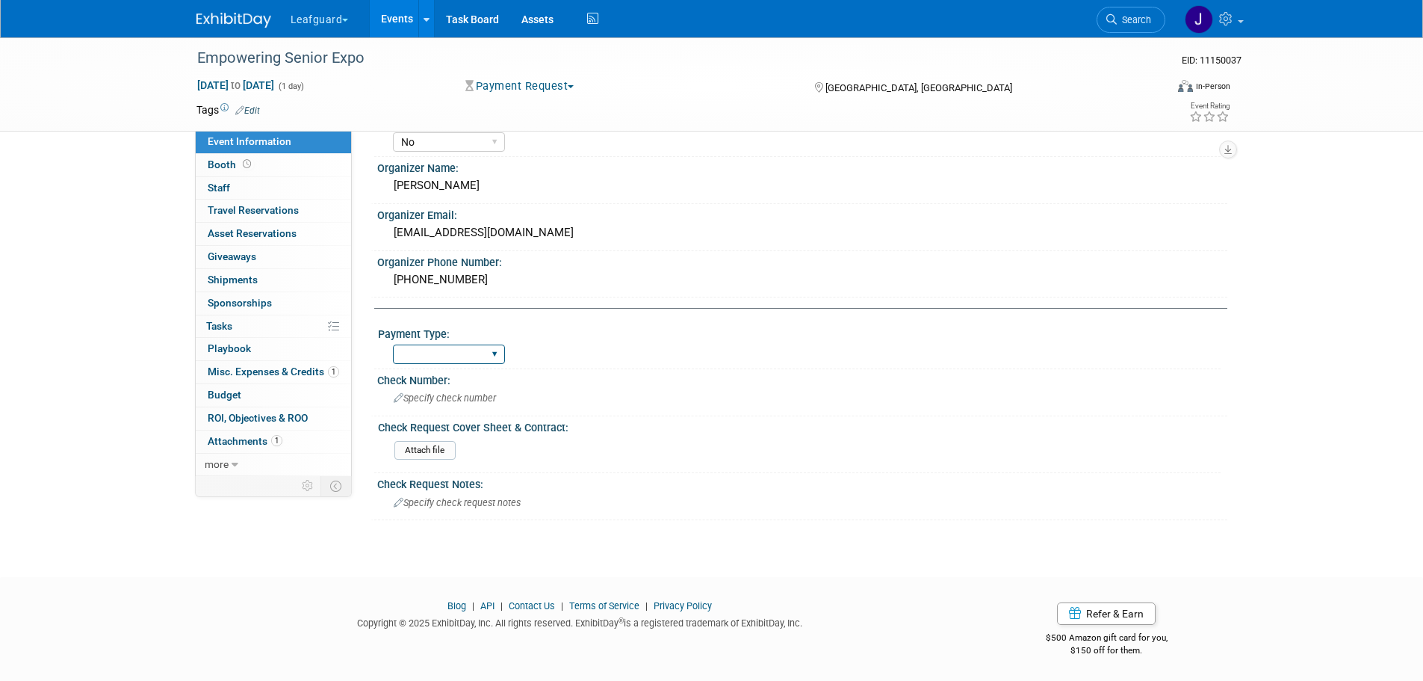
click at [433, 356] on select "Cash/Expense Check Credit Card Free" at bounding box center [449, 354] width 112 height 20
select select "Credit Card"
click at [393, 344] on select "Cash/Expense Check Credit Card Free" at bounding box center [449, 354] width 112 height 20
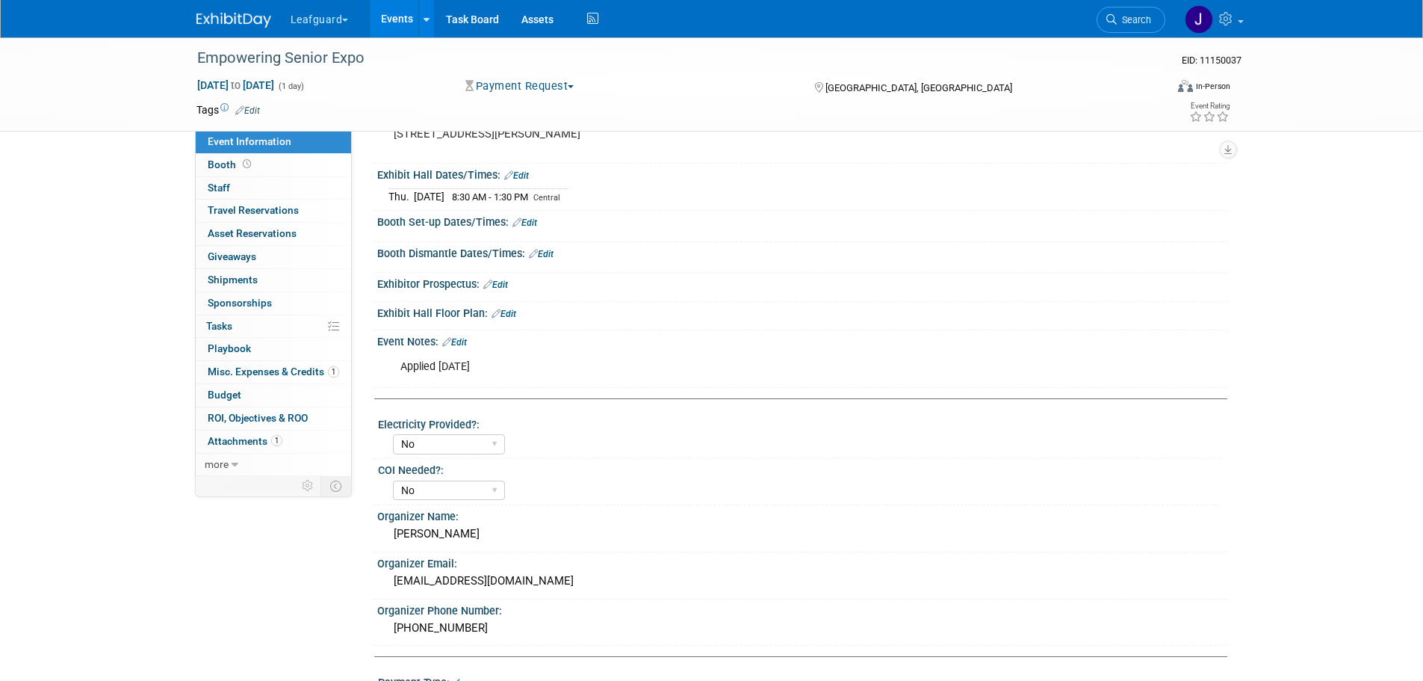
scroll to position [188, 0]
click at [537, 93] on button "Payment Request" at bounding box center [520, 86] width 120 height 16
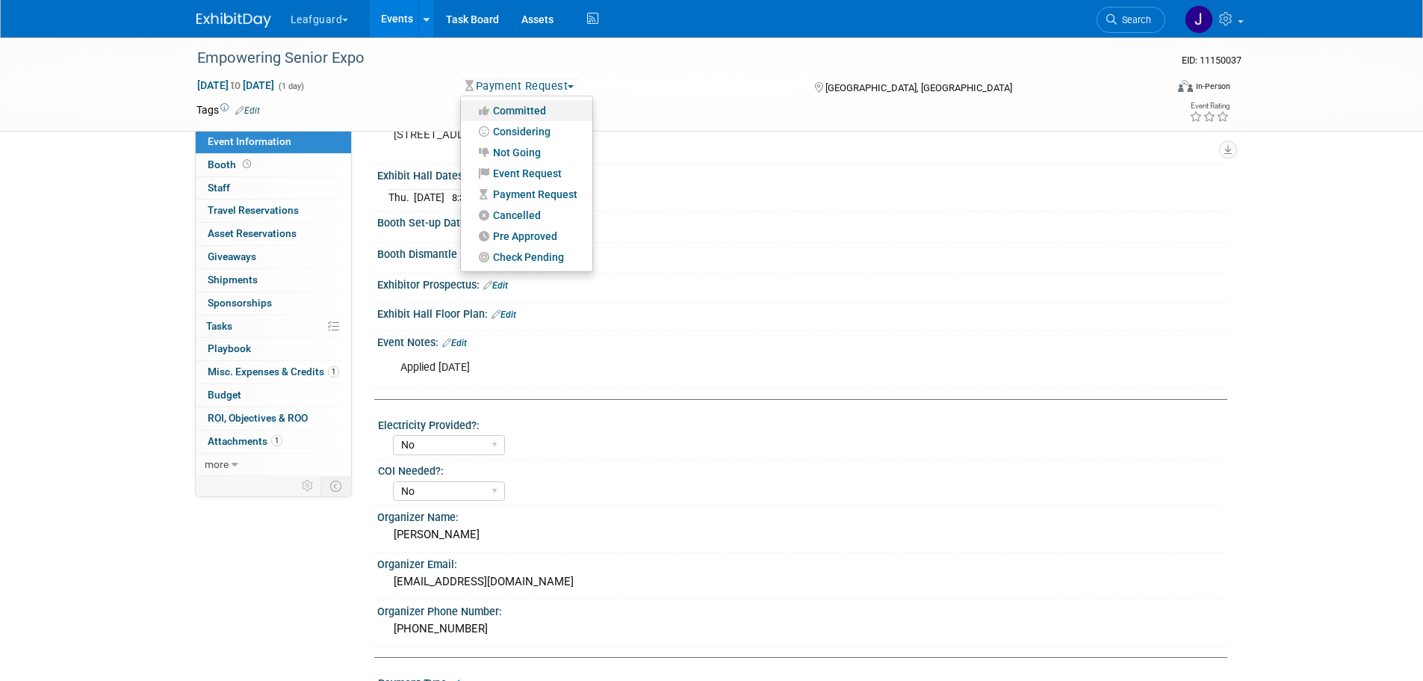
click at [542, 105] on link "Committed" at bounding box center [527, 110] width 132 height 21
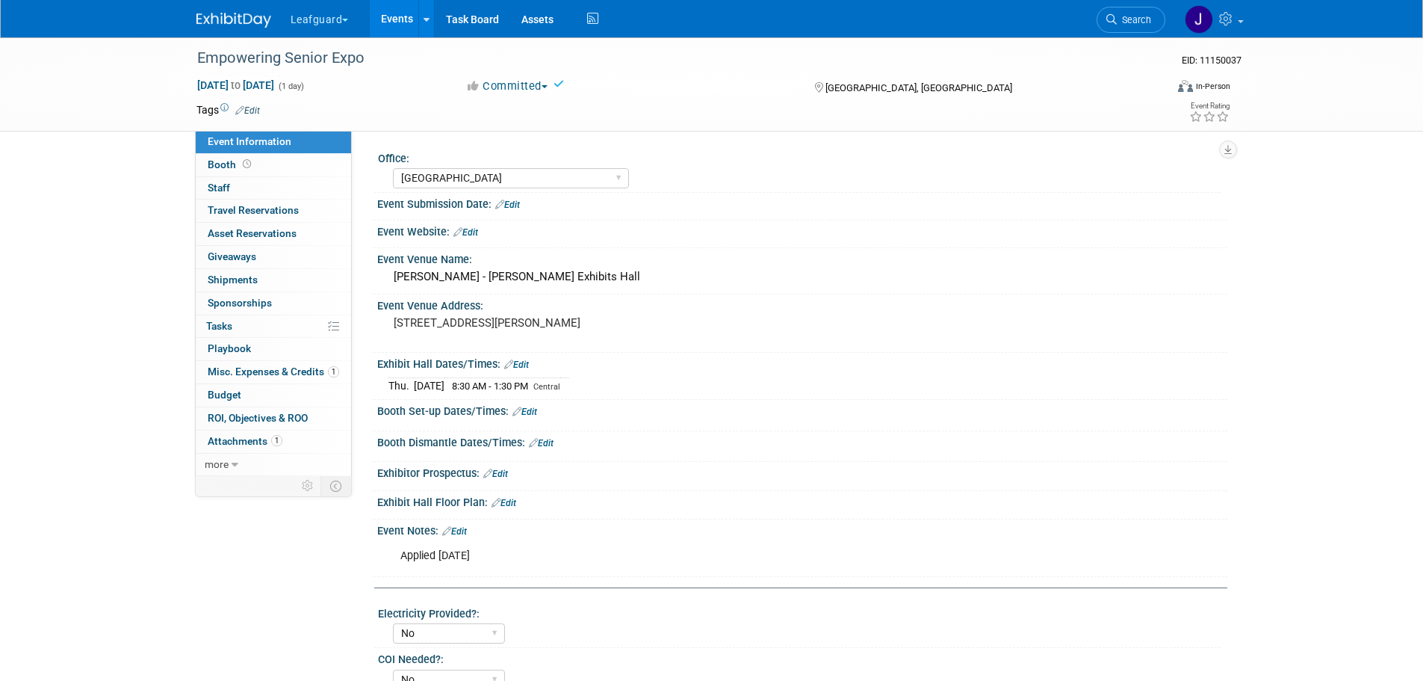
click at [239, 13] on img at bounding box center [234, 20] width 75 height 15
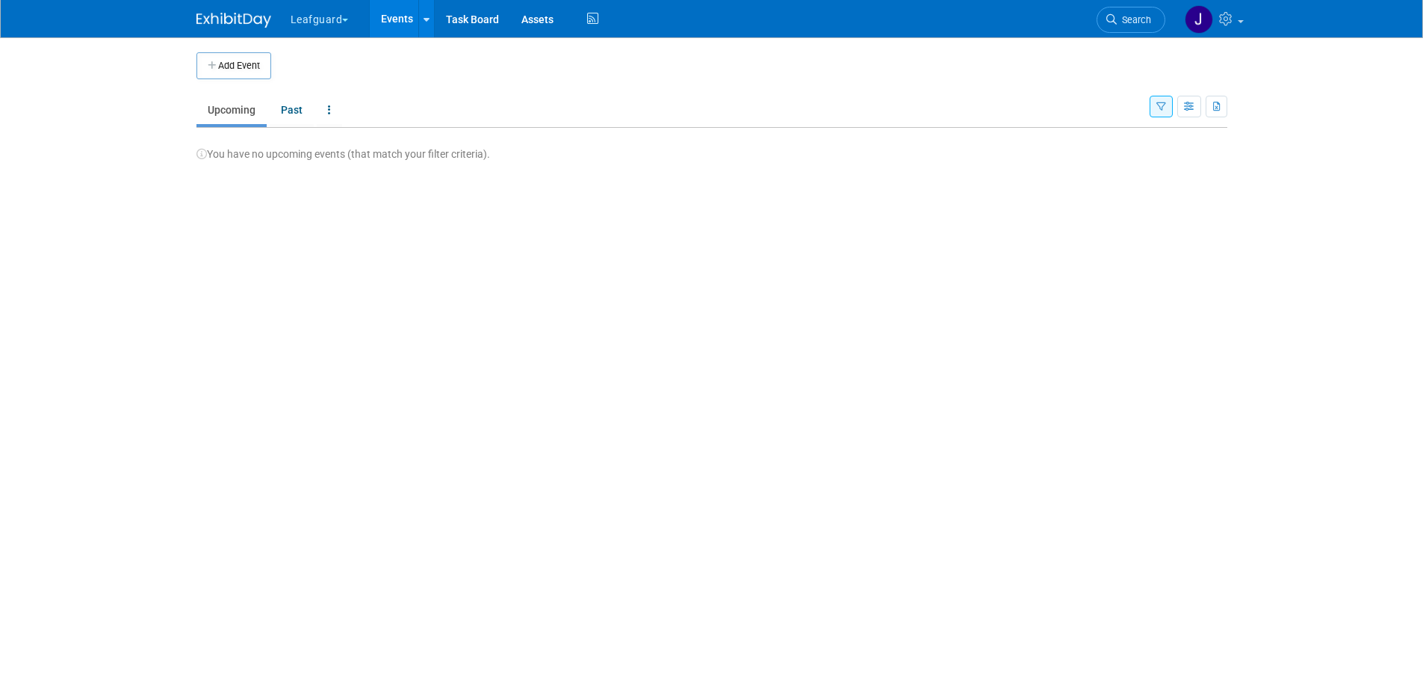
click at [408, 441] on div "Add Event New Event Duplicate Event Warning There is another event in your work…" at bounding box center [712, 300] width 1054 height 527
